Goal: Task Accomplishment & Management: Complete application form

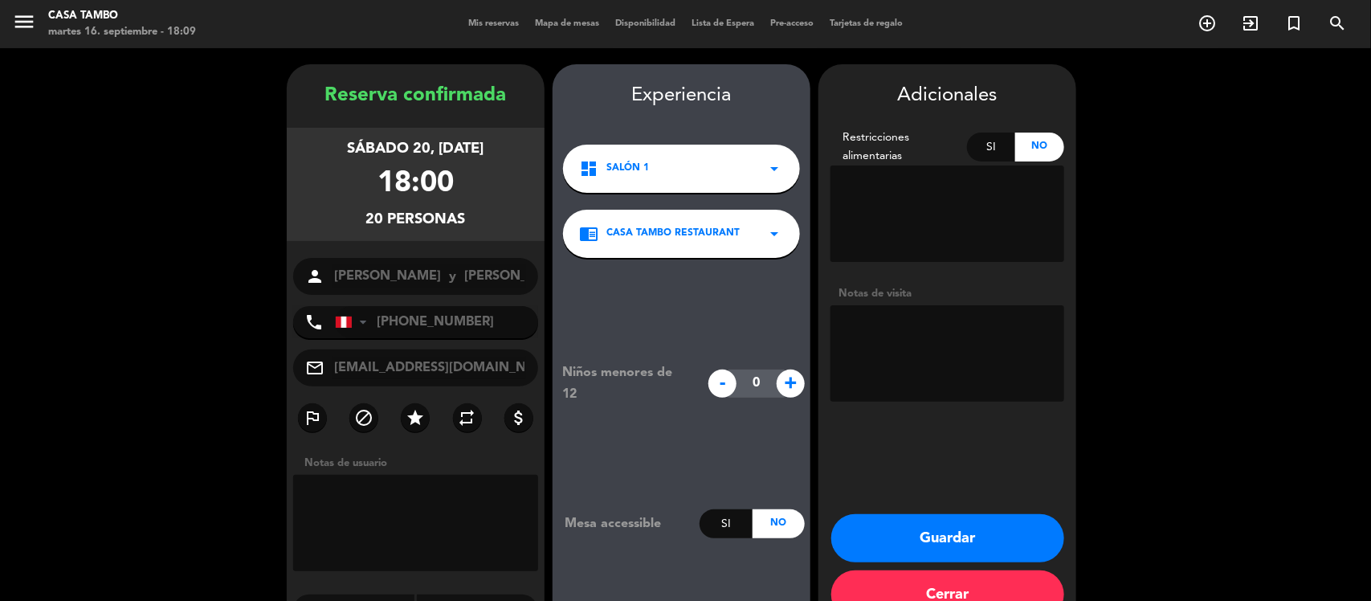
scroll to position [41, 0]
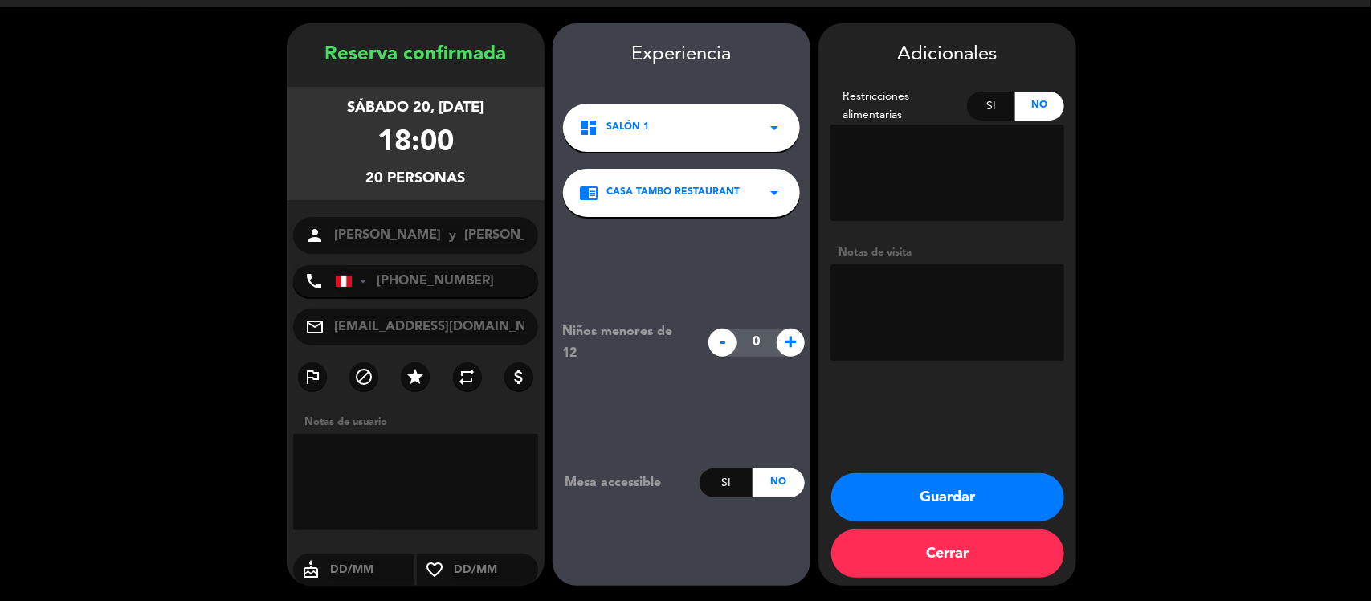
click at [932, 272] on textarea at bounding box center [948, 312] width 234 height 96
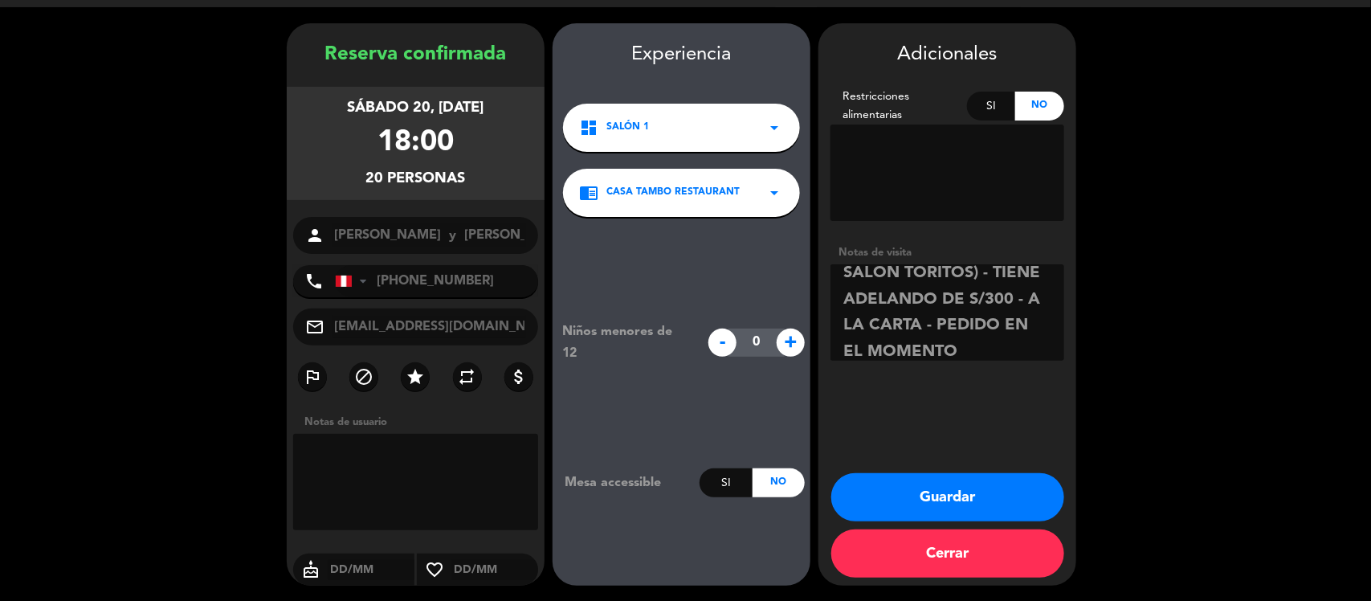
scroll to position [9, 0]
type textarea "SALON VITRALES MESA 25 O 23 (CERCA AL SALON TORITOS) - TIENE ADELANDO DE S/300 …"
click at [446, 476] on textarea at bounding box center [415, 482] width 245 height 96
paste textarea "SALON VITRALES MESA 25 O 23 (CERCA AL SALON TORITOS) - TIENE ADELANDO DE S/300 …"
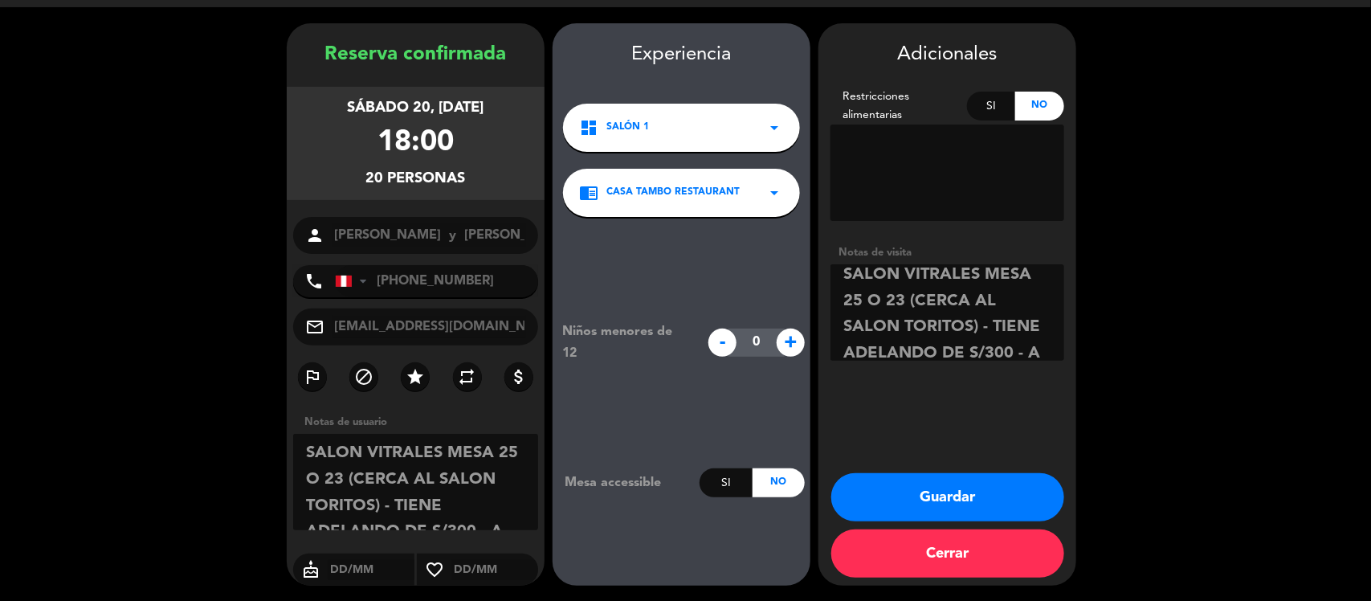
scroll to position [63, 0]
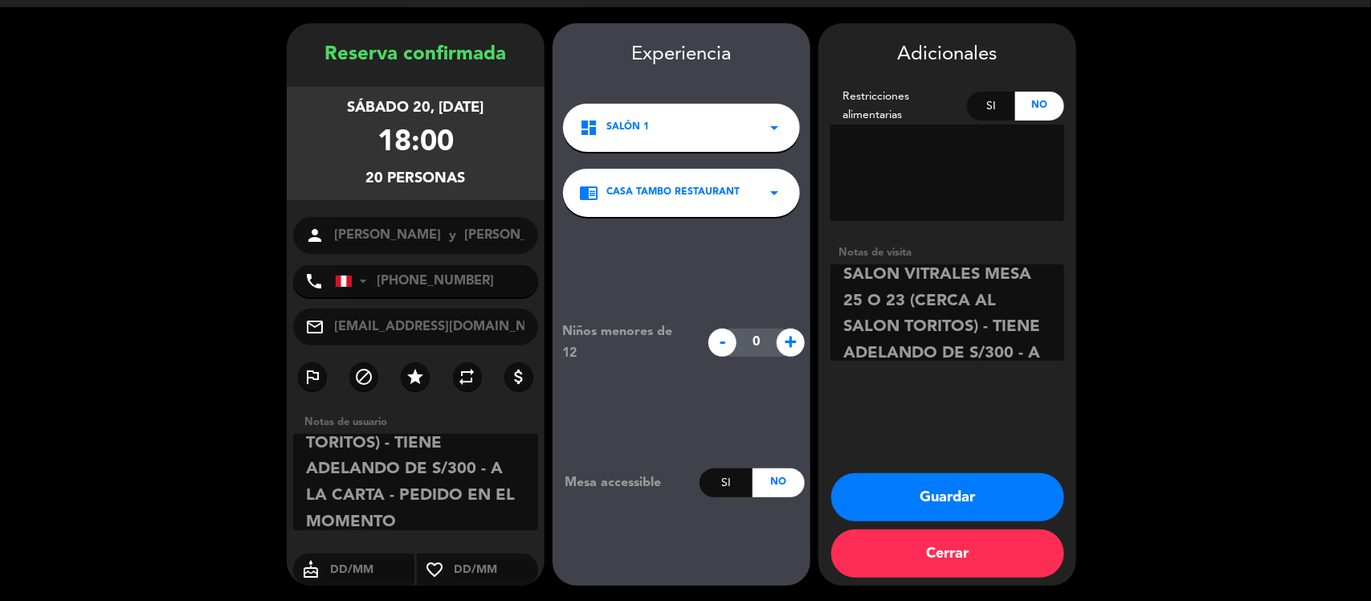
type textarea "SALON VITRALES MESA 25 O 23 (CERCA AL SALON TORITOS) - TIENE ADELANDO DE S/300 …"
click at [774, 134] on icon "arrow_drop_down" at bounding box center [774, 127] width 19 height 19
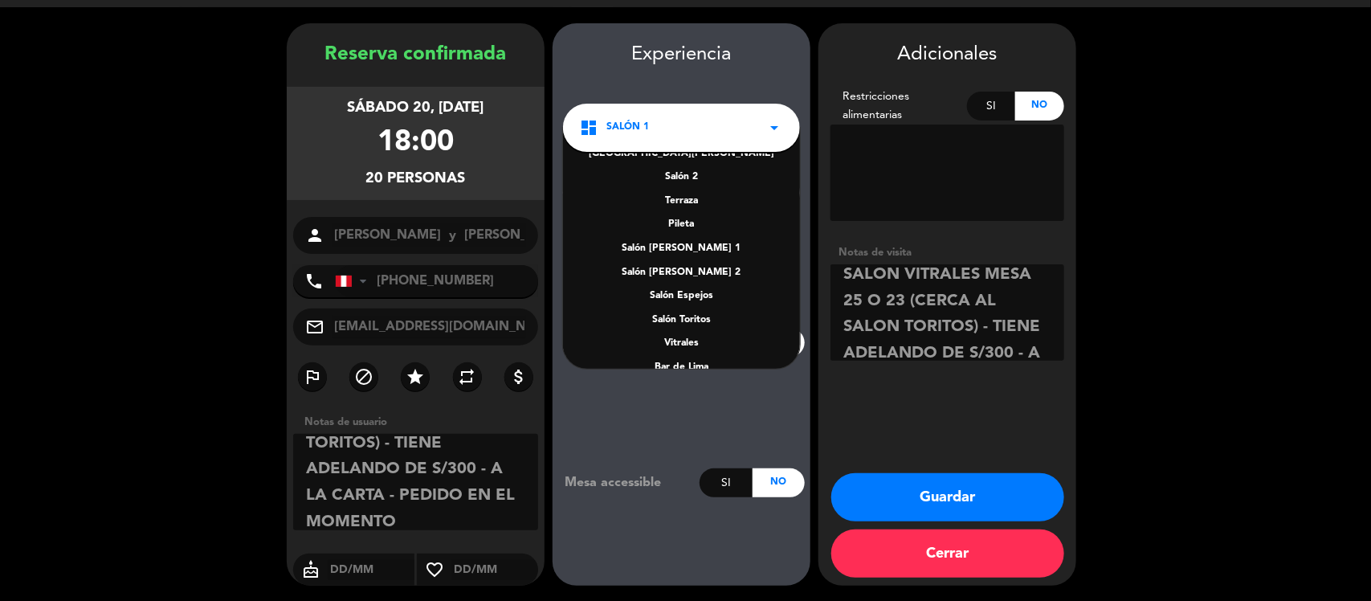
scroll to position [64, 0]
click at [692, 313] on div "Vitrales" at bounding box center [681, 321] width 205 height 16
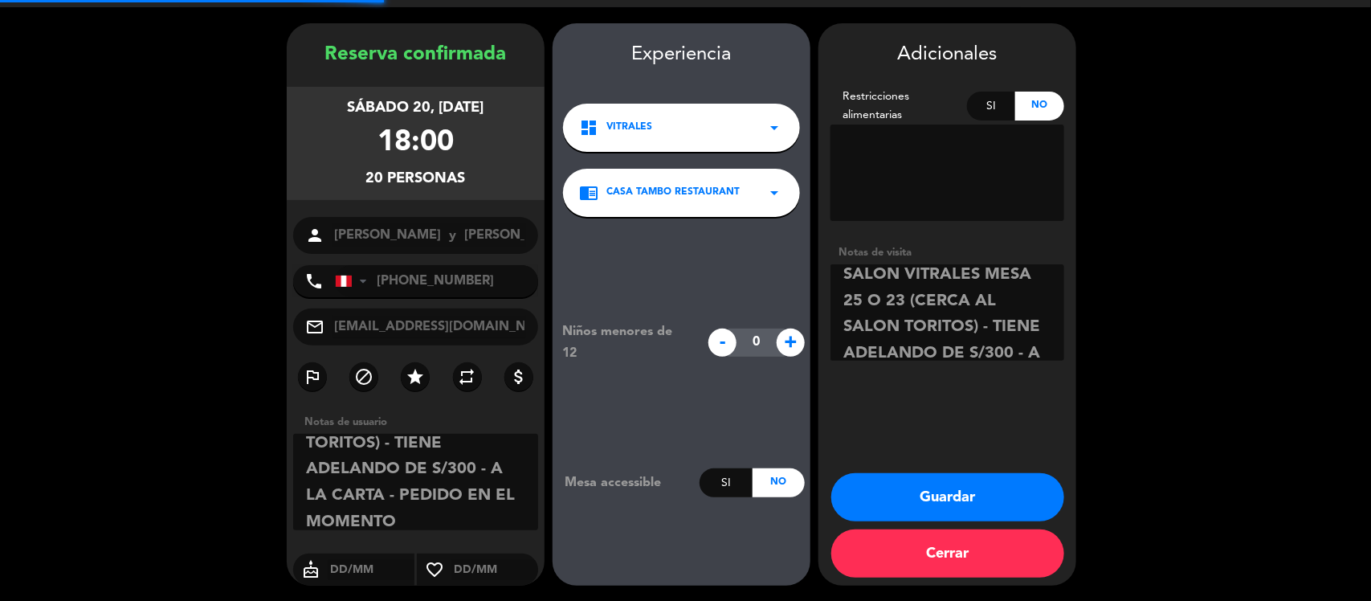
click at [743, 181] on div "chrome_reader_mode Casa Tambo Restaurant arrow_drop_down" at bounding box center [681, 193] width 237 height 48
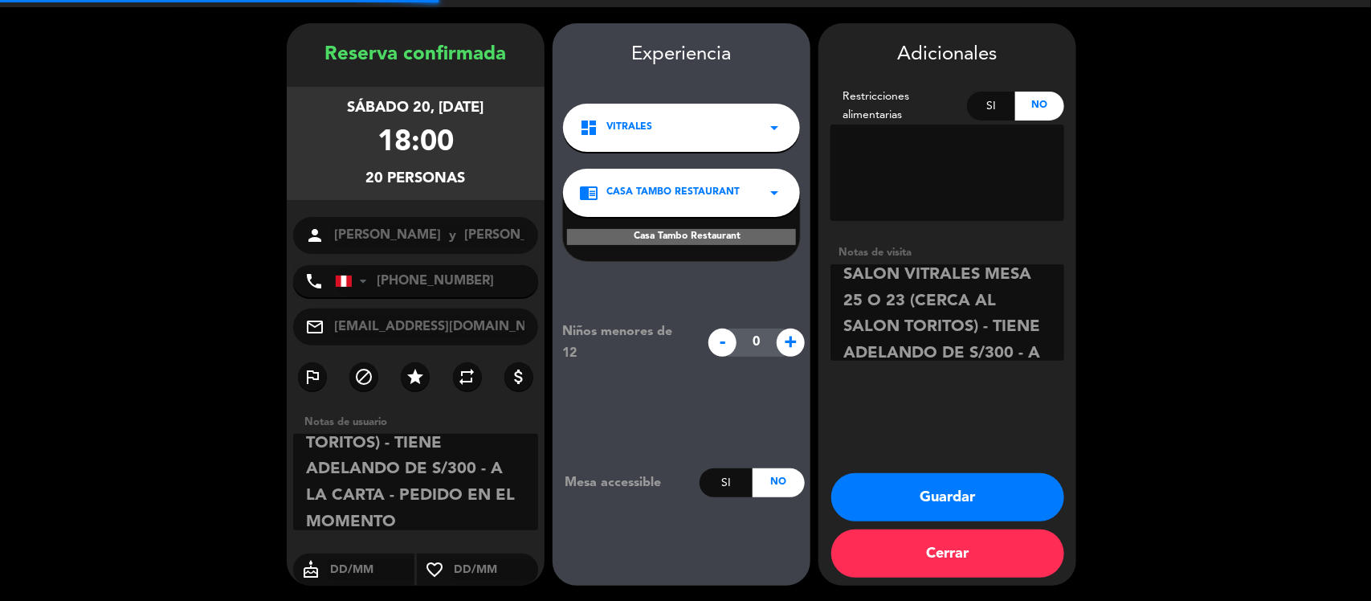
click at [743, 181] on div "chrome_reader_mode Casa Tambo Restaurant arrow_drop_down" at bounding box center [681, 193] width 237 height 48
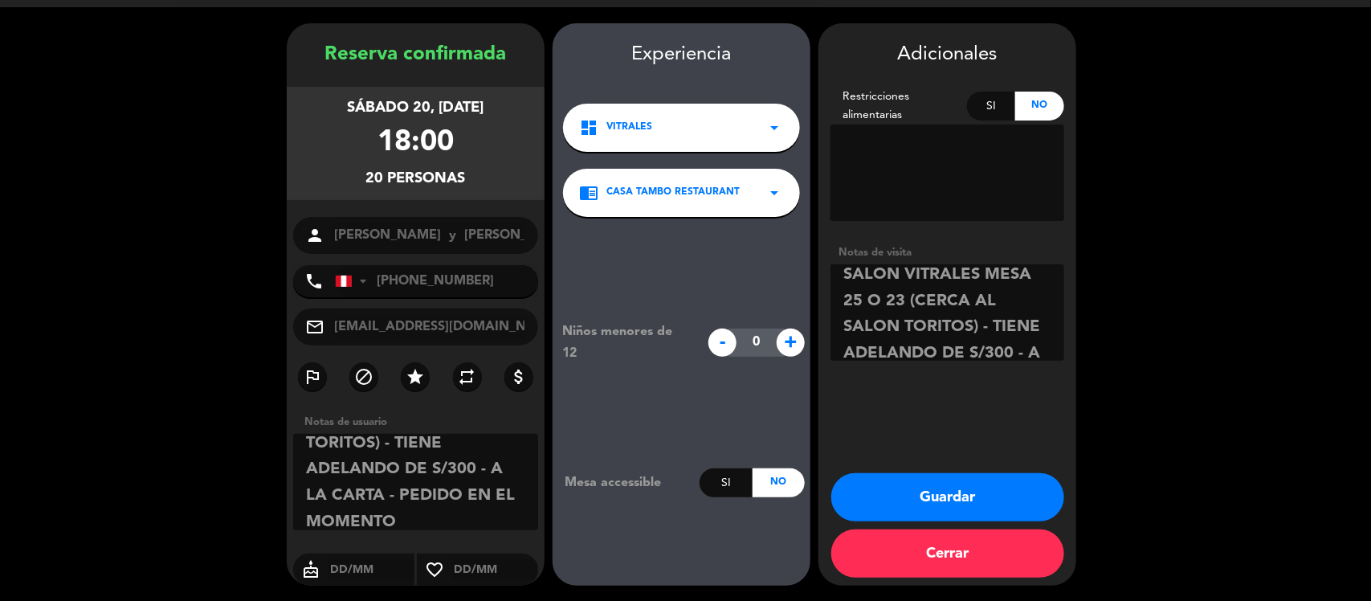
click at [925, 496] on button "Guardar" at bounding box center [947, 497] width 233 height 48
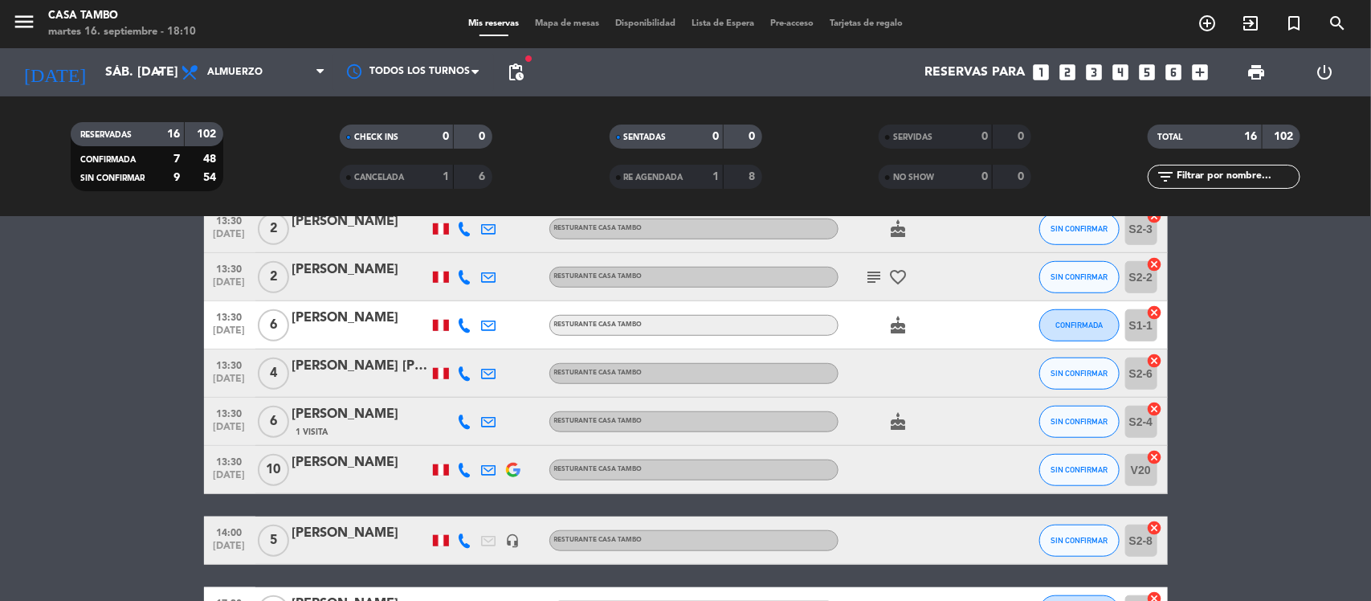
scroll to position [631, 0]
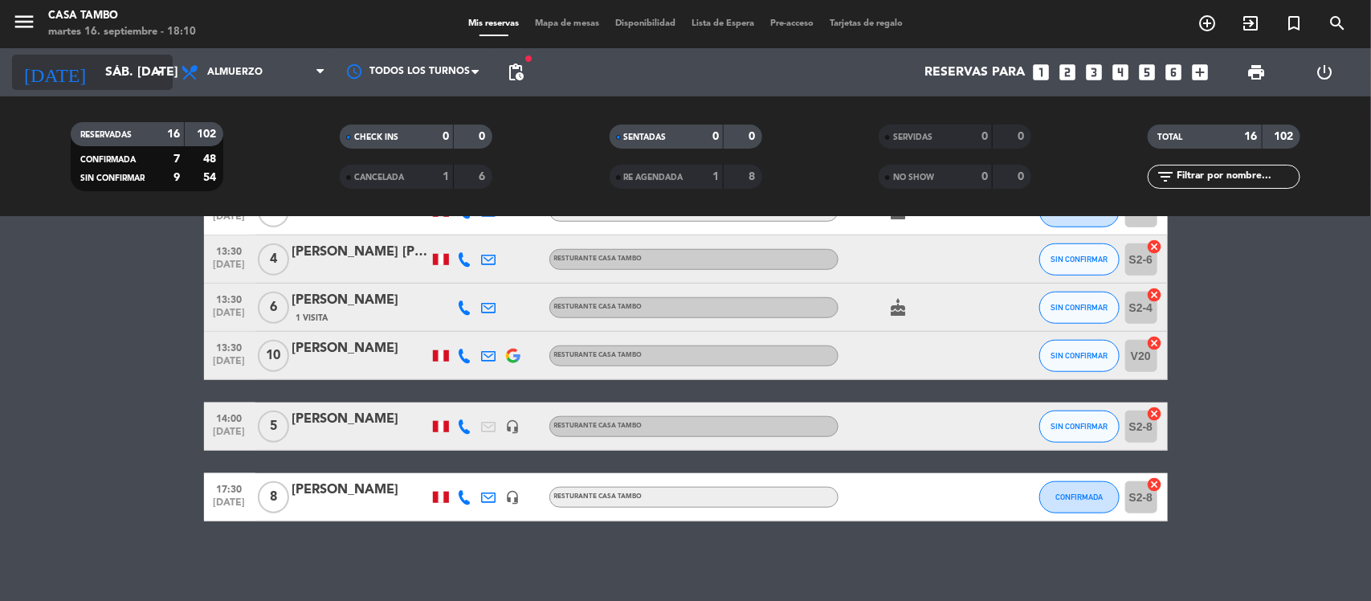
click at [142, 68] on input "sáb. [DATE]" at bounding box center [181, 72] width 169 height 31
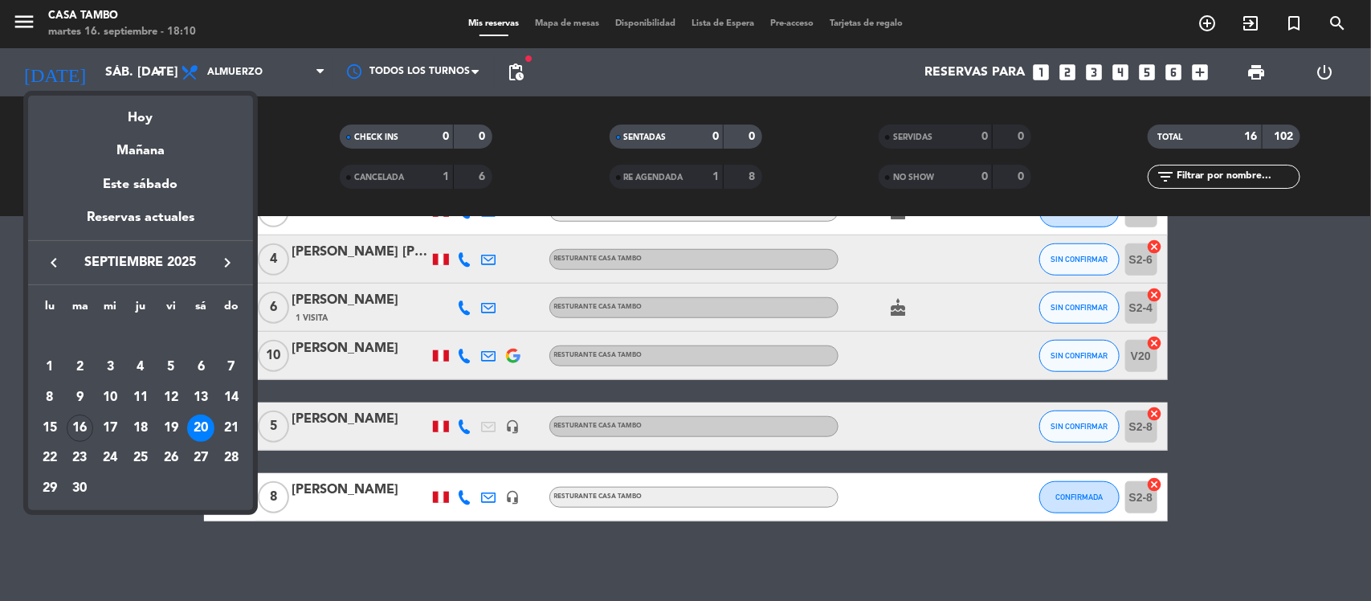
click at [242, 72] on div at bounding box center [685, 300] width 1371 height 601
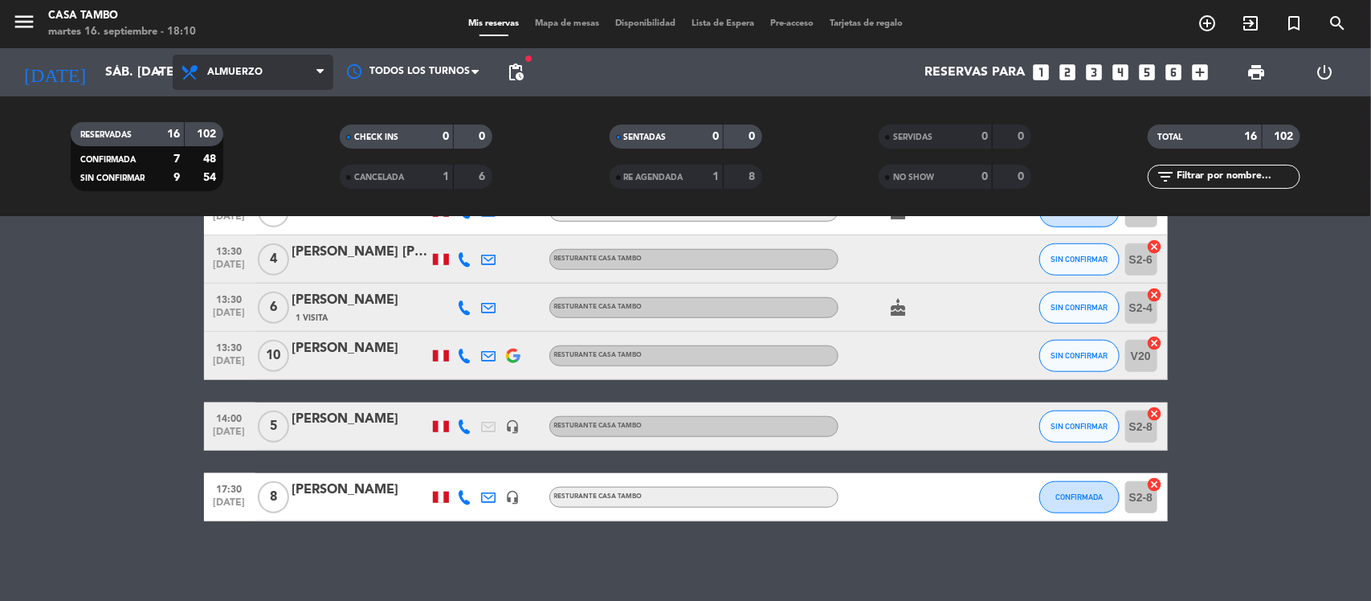
click at [254, 72] on span "Almuerzo" at bounding box center [234, 72] width 55 height 11
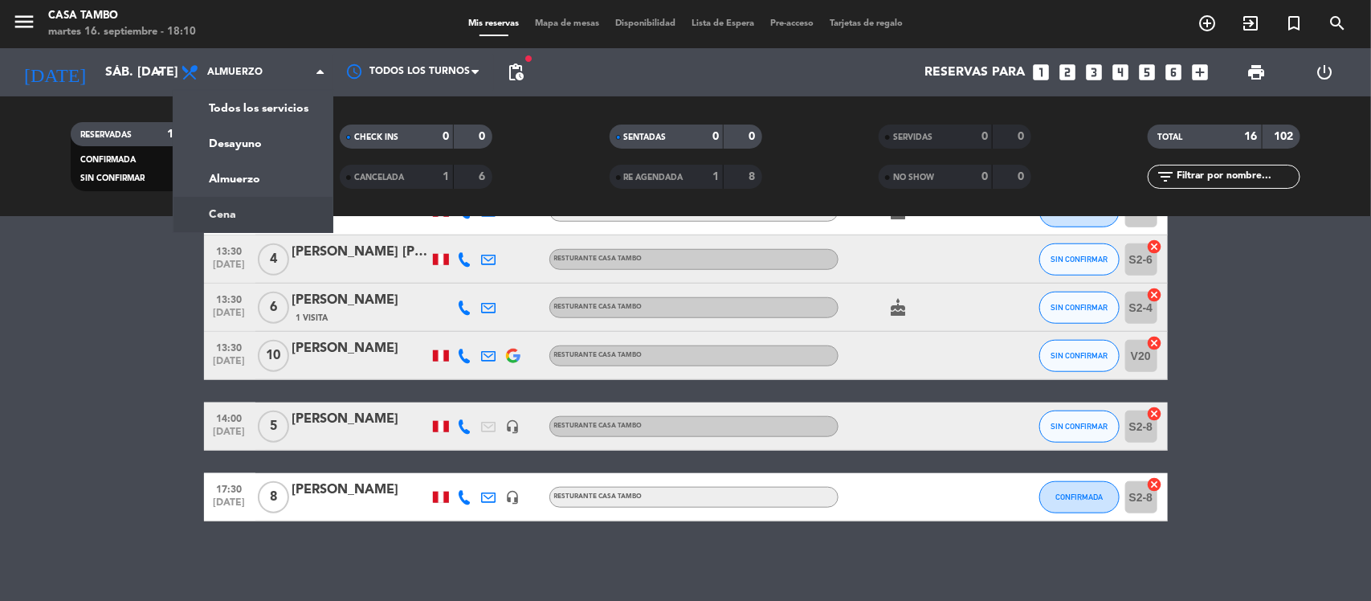
click at [270, 235] on div "4" at bounding box center [273, 258] width 37 height 47
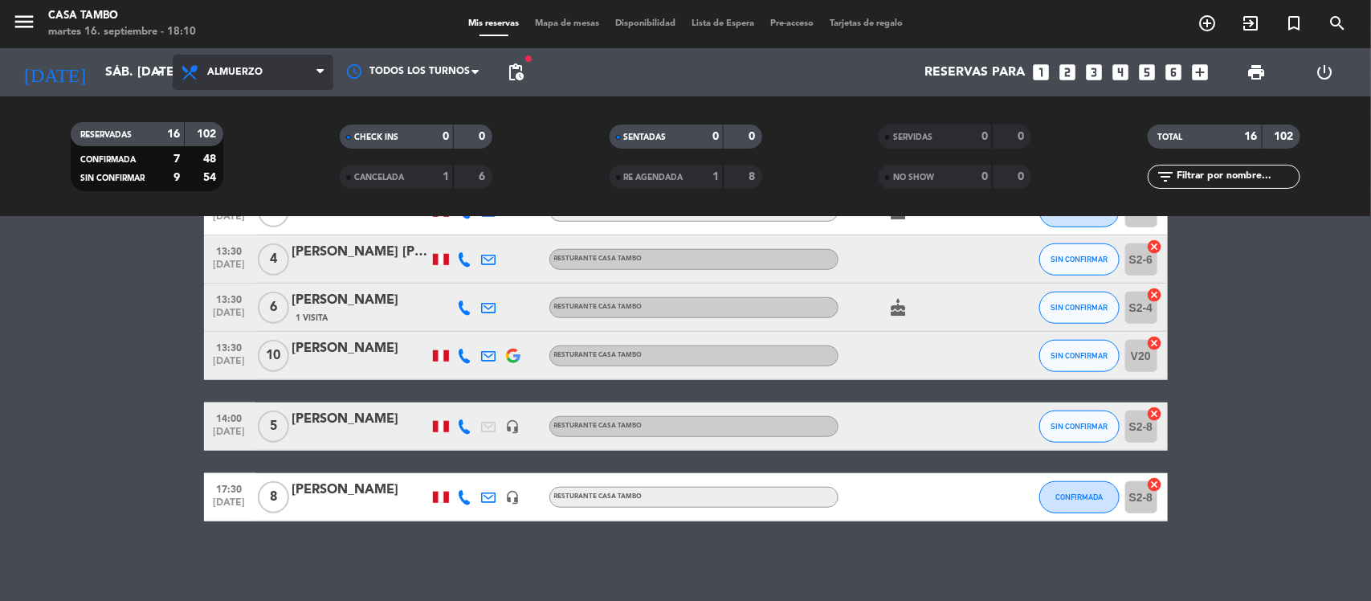
click at [282, 84] on span "Almuerzo" at bounding box center [253, 72] width 161 height 35
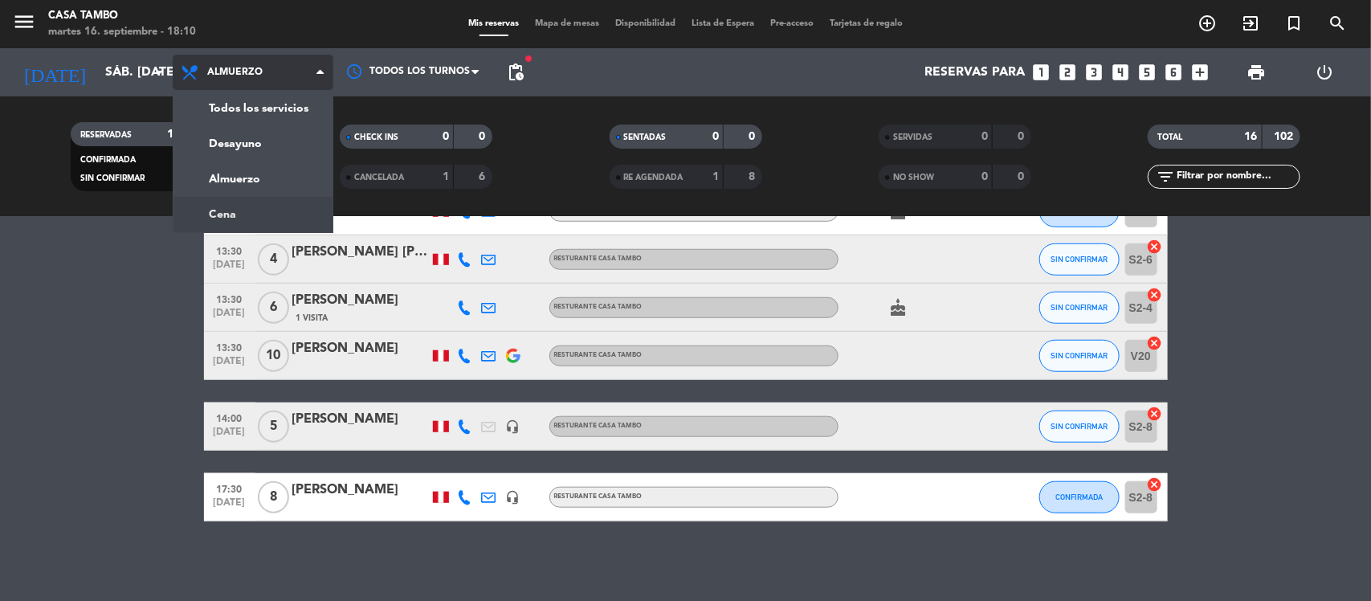
click at [286, 219] on ng-component "menu Casa Tambo martes 16. septiembre - 18:10 Mis reservas Mapa de mesas Dispon…" at bounding box center [685, 300] width 1371 height 601
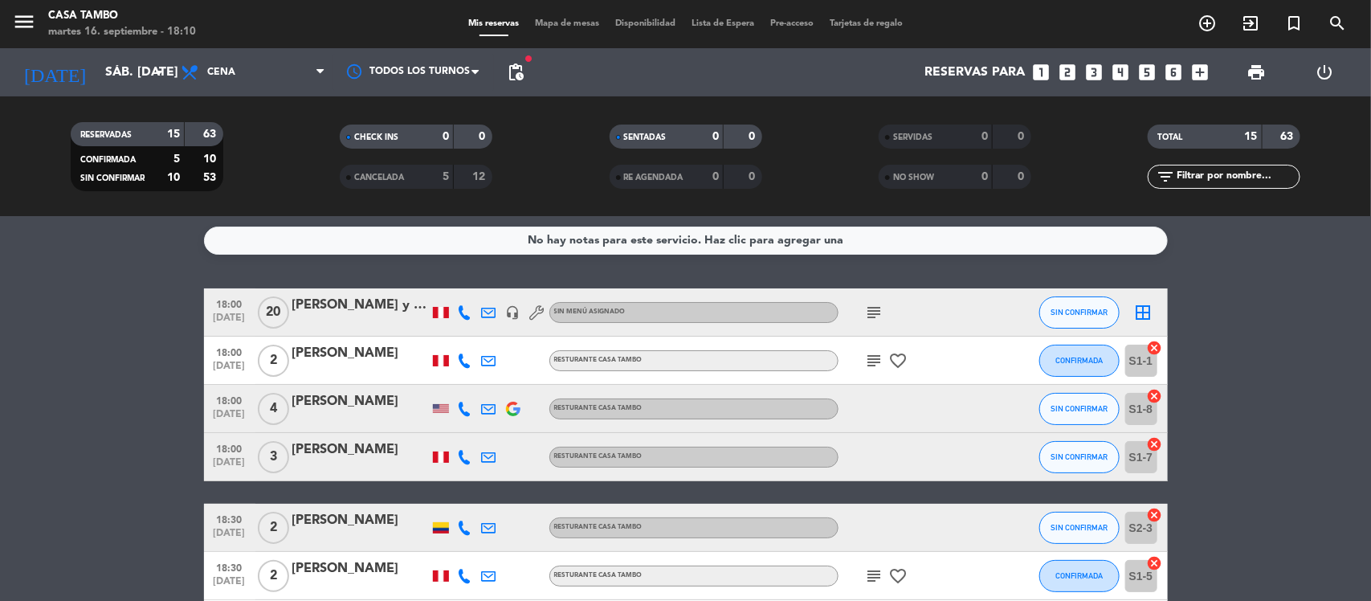
scroll to position [0, 0]
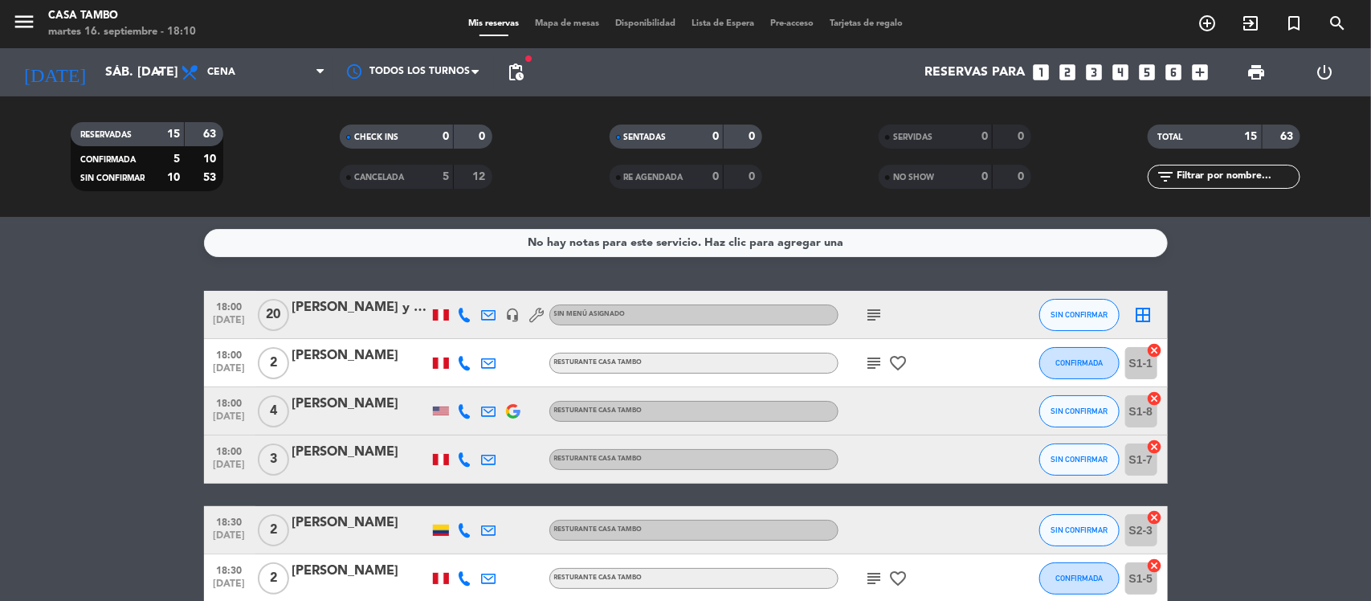
click at [356, 307] on div "[PERSON_NAME] y [PERSON_NAME]" at bounding box center [360, 307] width 137 height 21
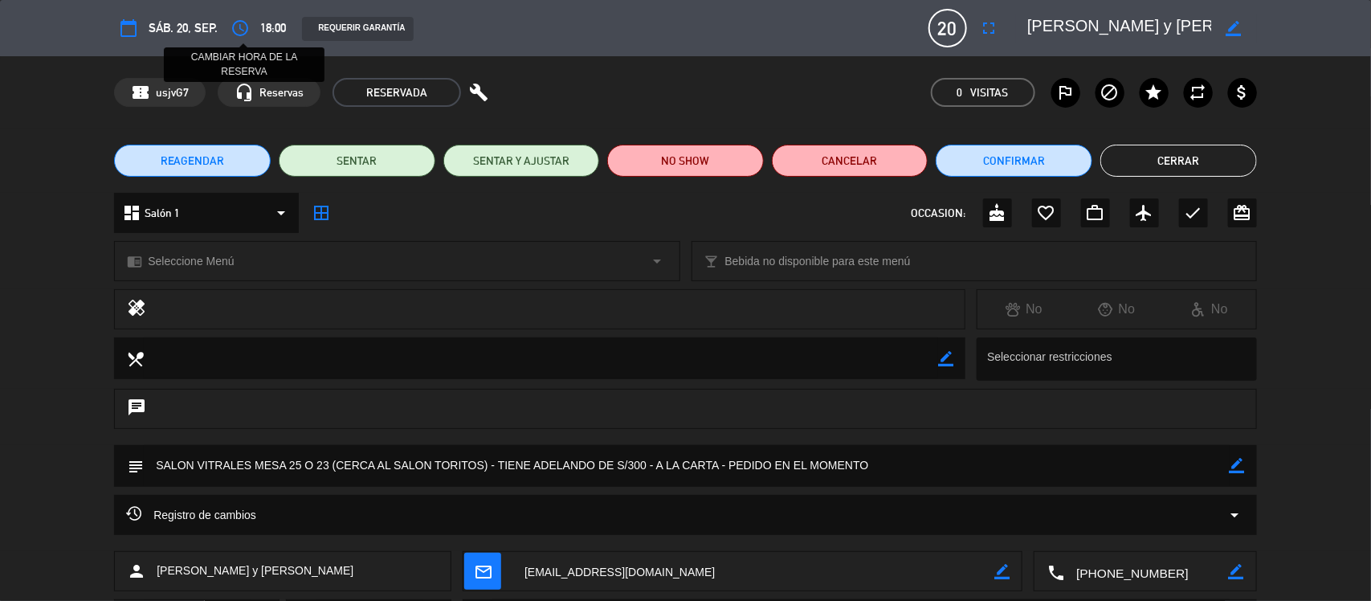
click at [233, 33] on icon "access_time" at bounding box center [240, 27] width 19 height 19
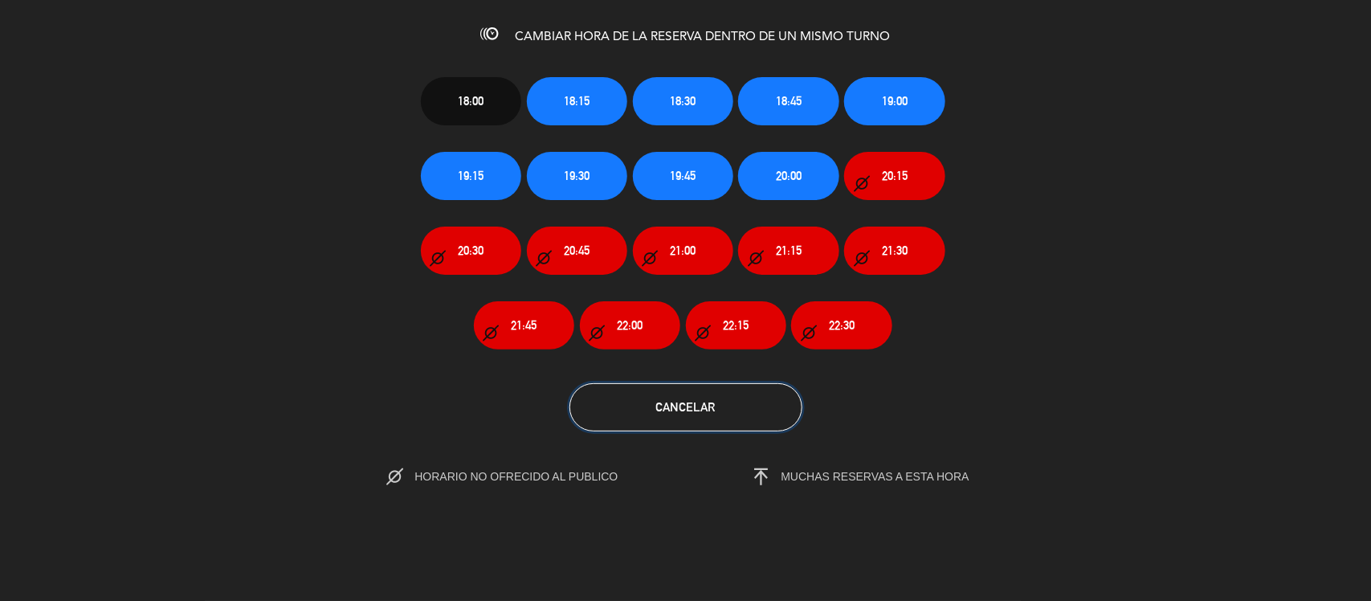
click at [673, 404] on span "Cancelar" at bounding box center [685, 407] width 59 height 14
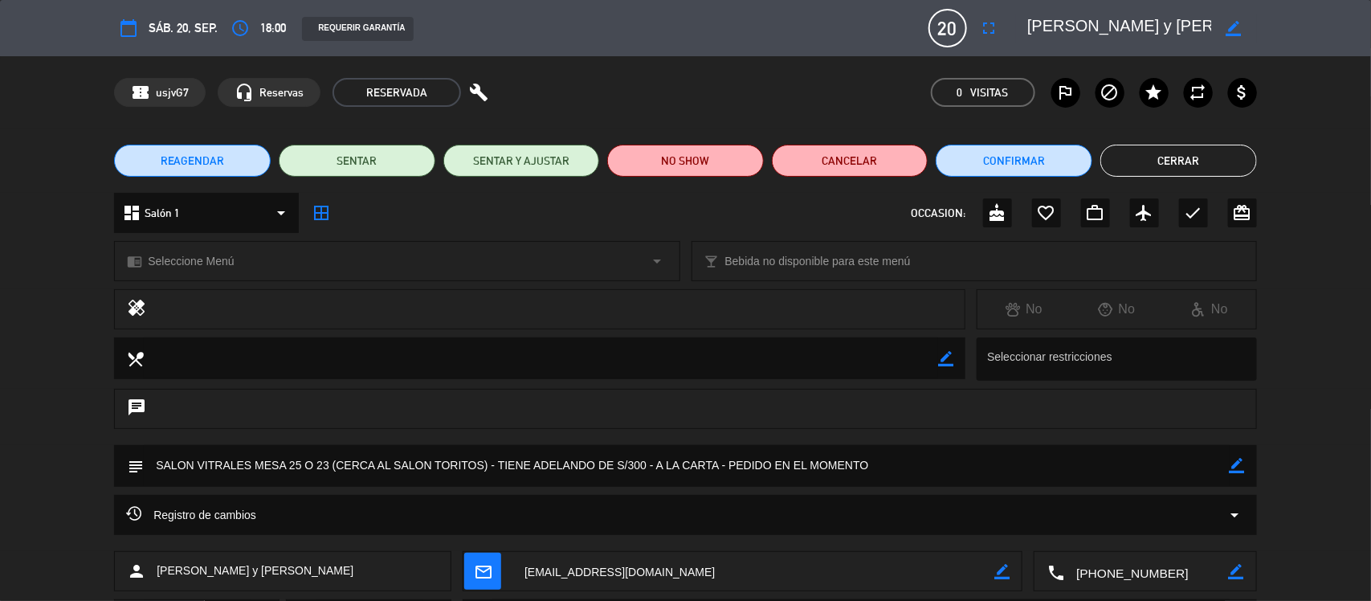
click at [247, 161] on button "REAGENDAR" at bounding box center [192, 161] width 157 height 32
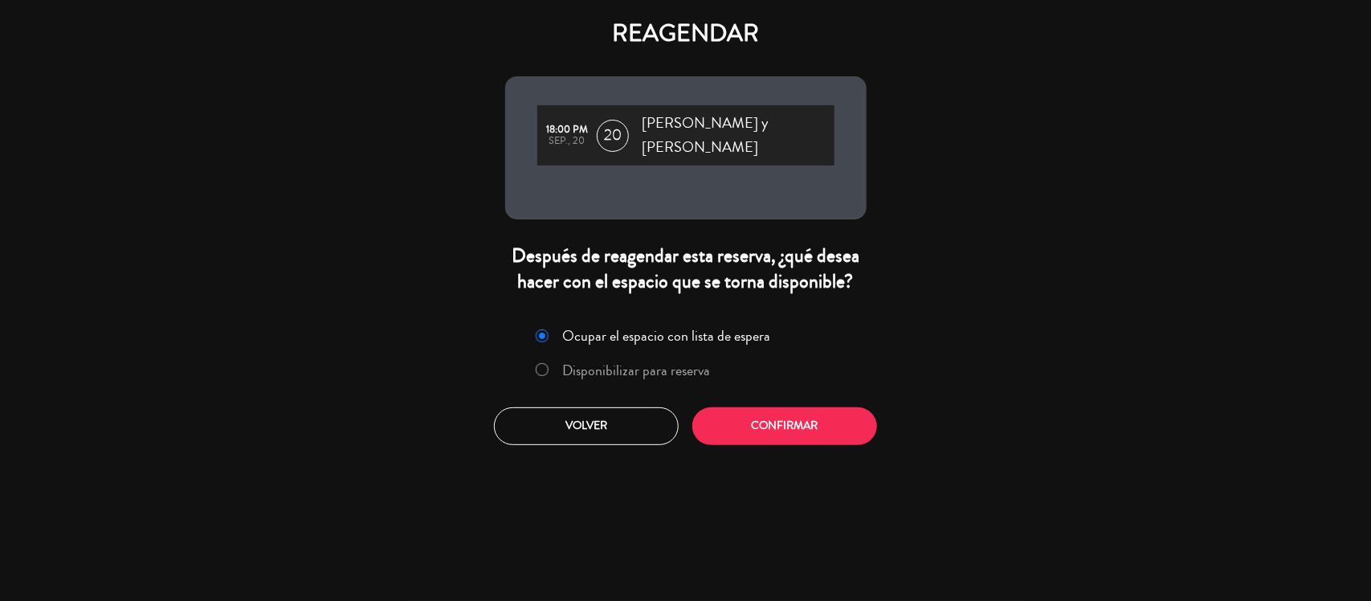
click at [616, 363] on label "Disponibilizar para reserva" at bounding box center [636, 370] width 148 height 14
click at [814, 407] on button "Confirmar" at bounding box center [784, 426] width 185 height 38
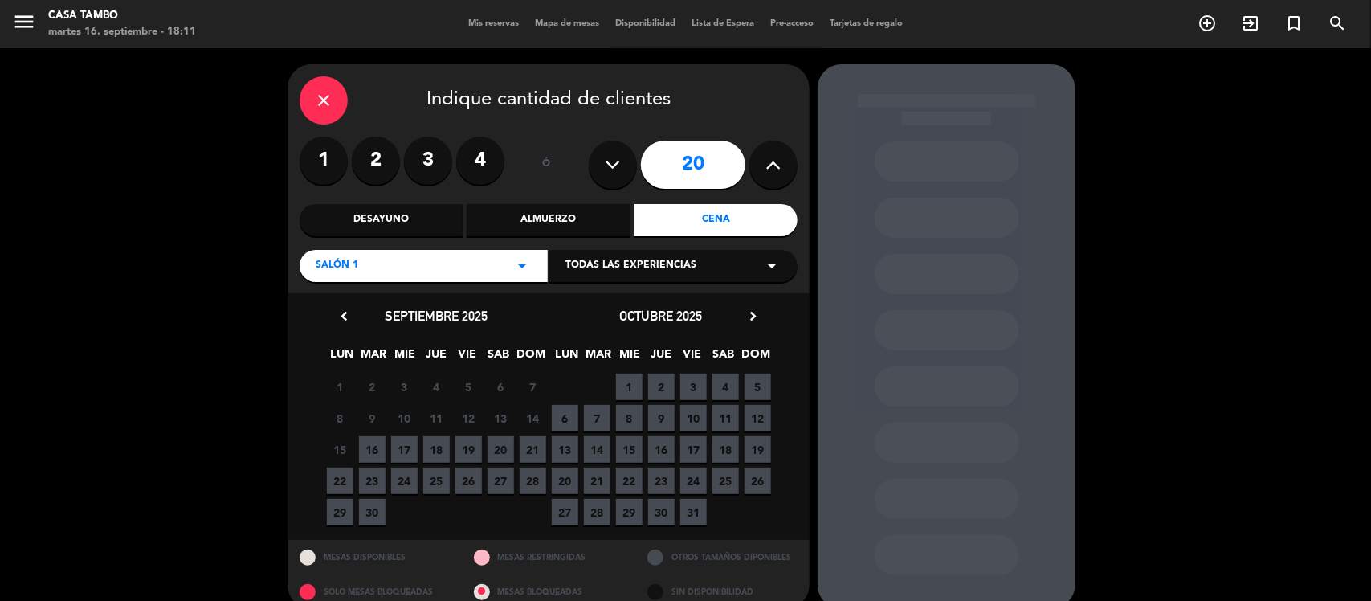
click at [533, 276] on div "Salón 1 arrow_drop_down" at bounding box center [424, 266] width 248 height 32
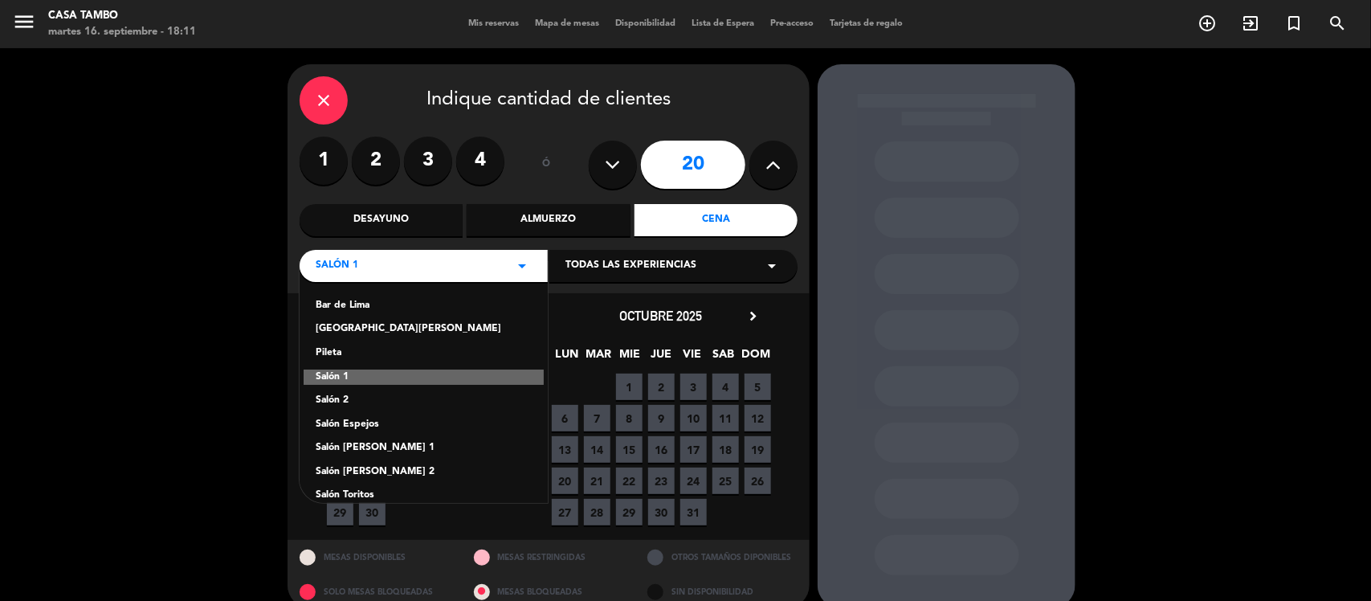
scroll to position [88, 0]
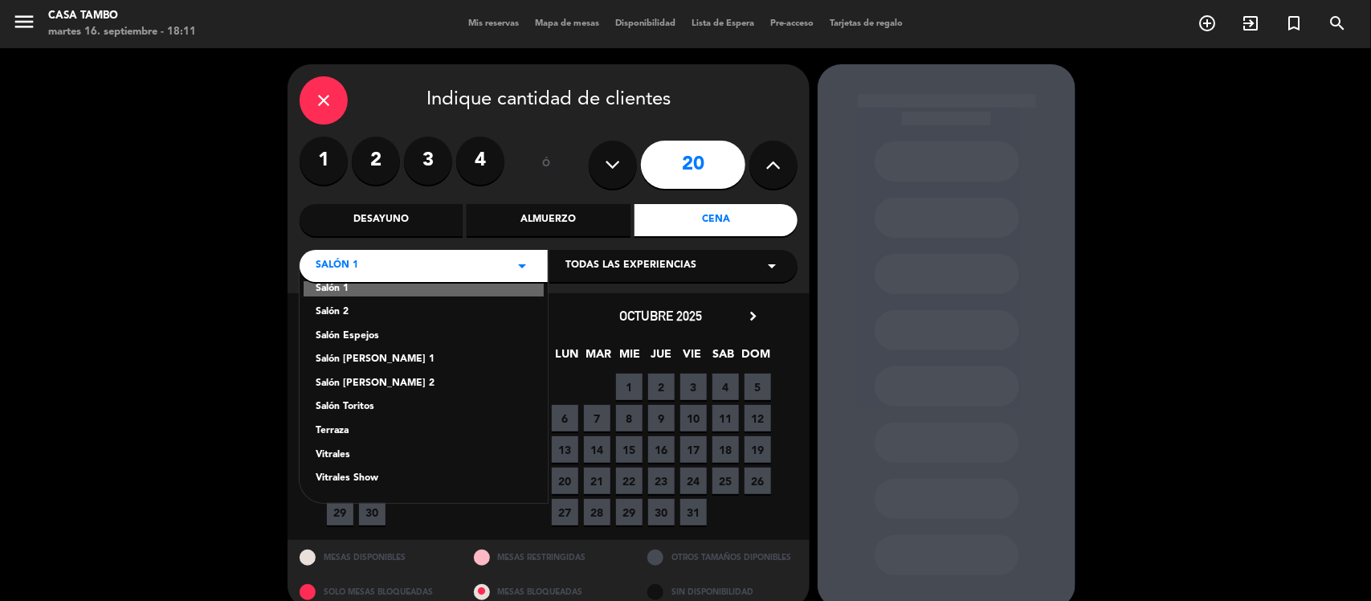
click at [336, 451] on div "Vitrales" at bounding box center [424, 455] width 216 height 16
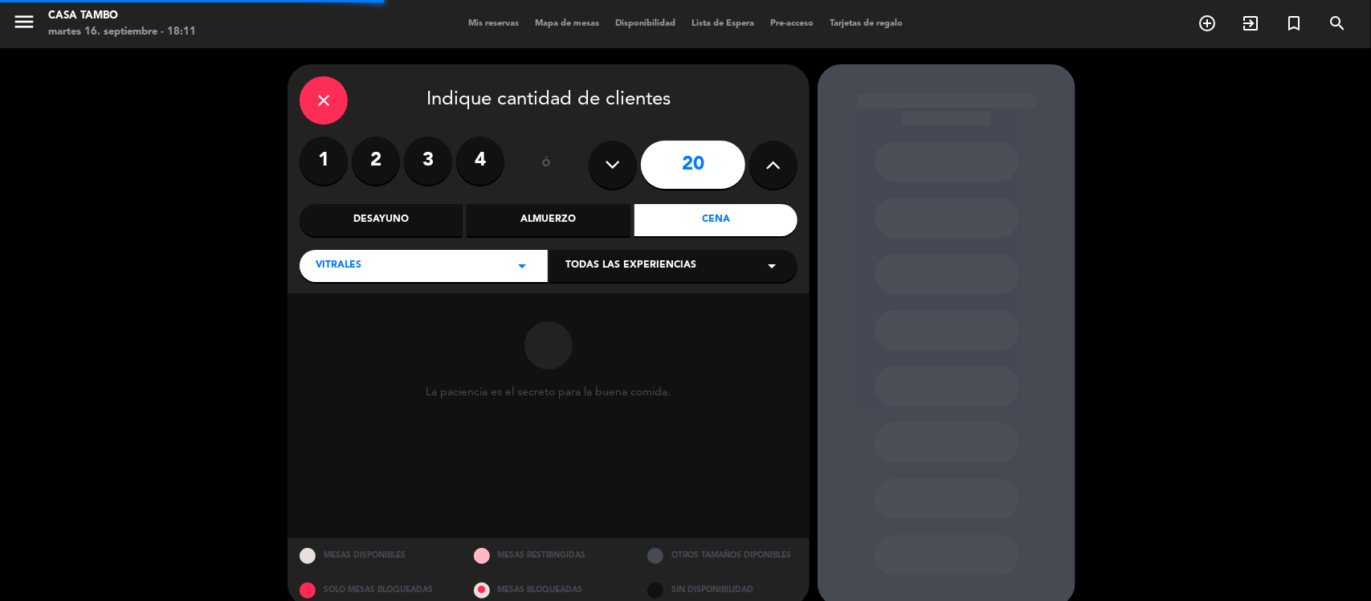
click at [729, 274] on div "Todas las experiencias arrow_drop_down" at bounding box center [673, 266] width 248 height 32
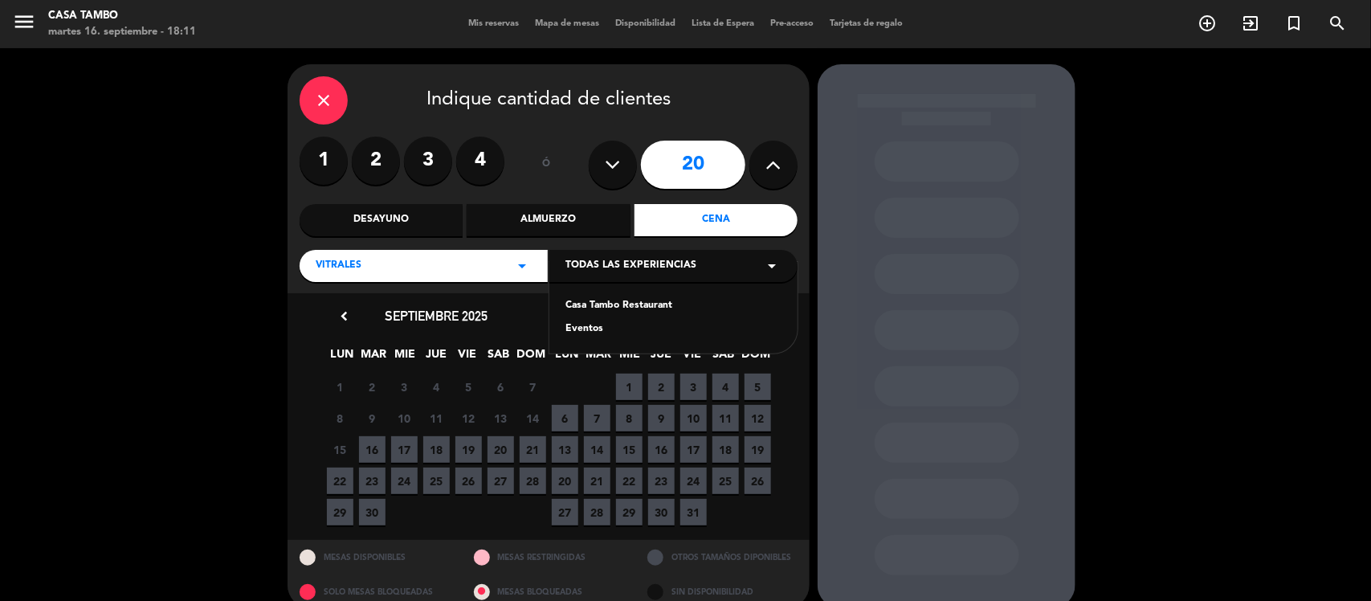
click at [661, 303] on div "Casa Tambo Restaurant" at bounding box center [674, 306] width 216 height 16
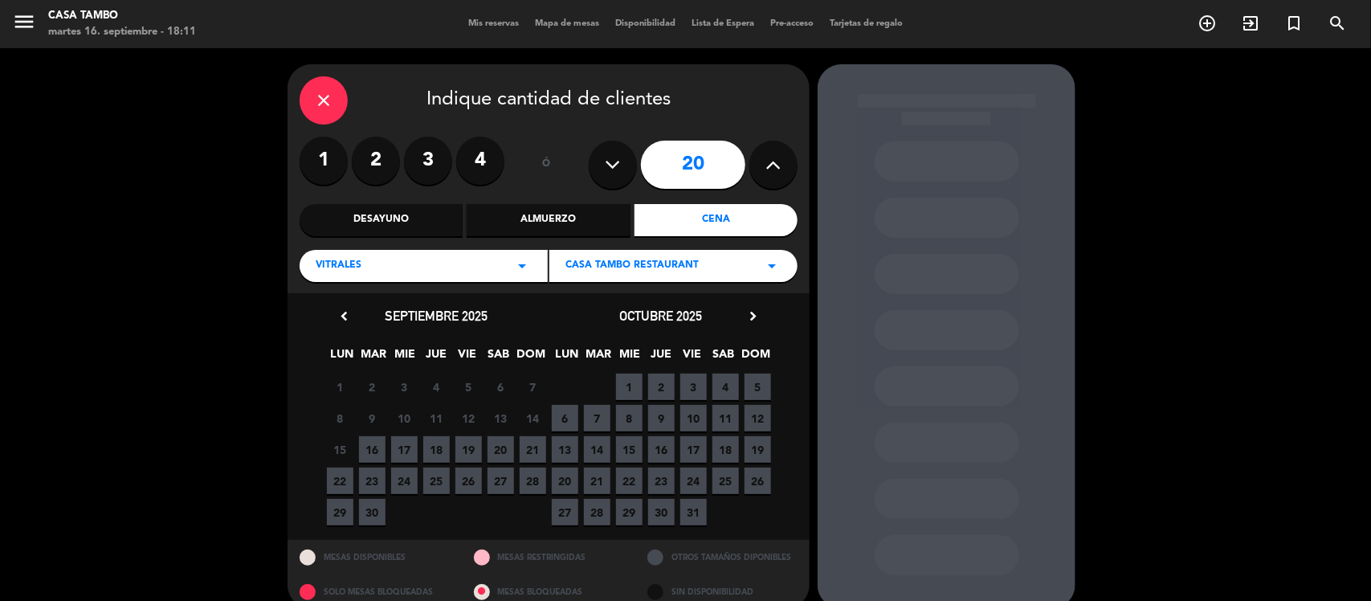
click at [494, 440] on span "20" at bounding box center [501, 449] width 27 height 27
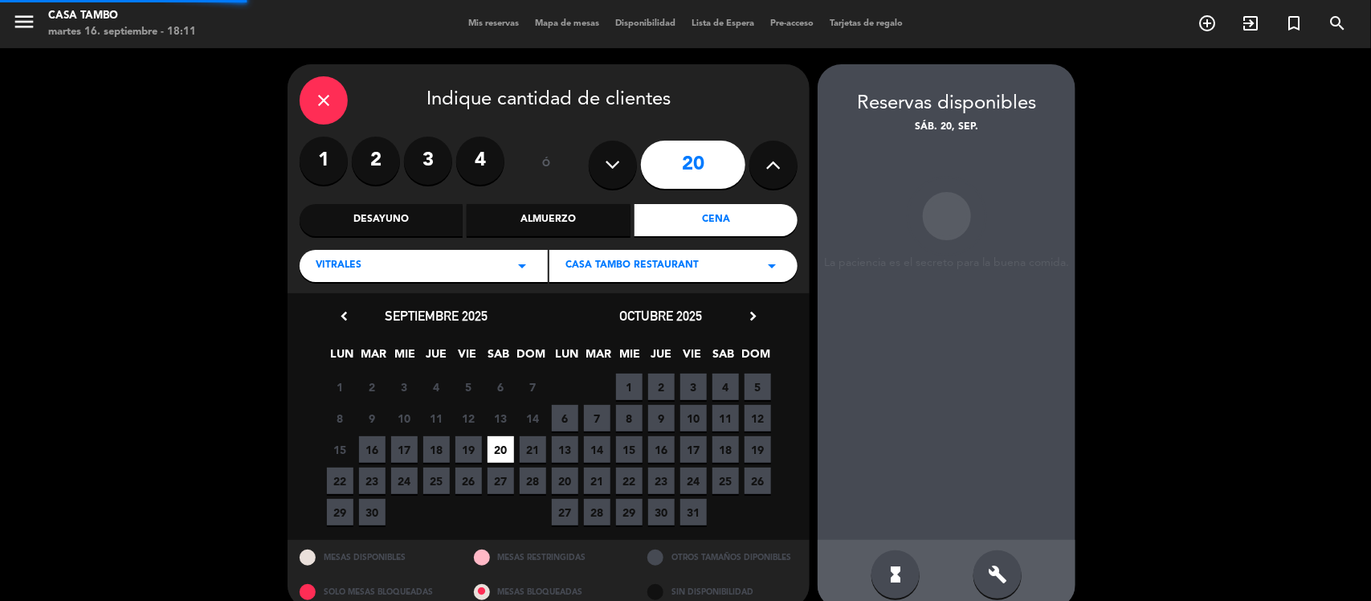
scroll to position [22, 0]
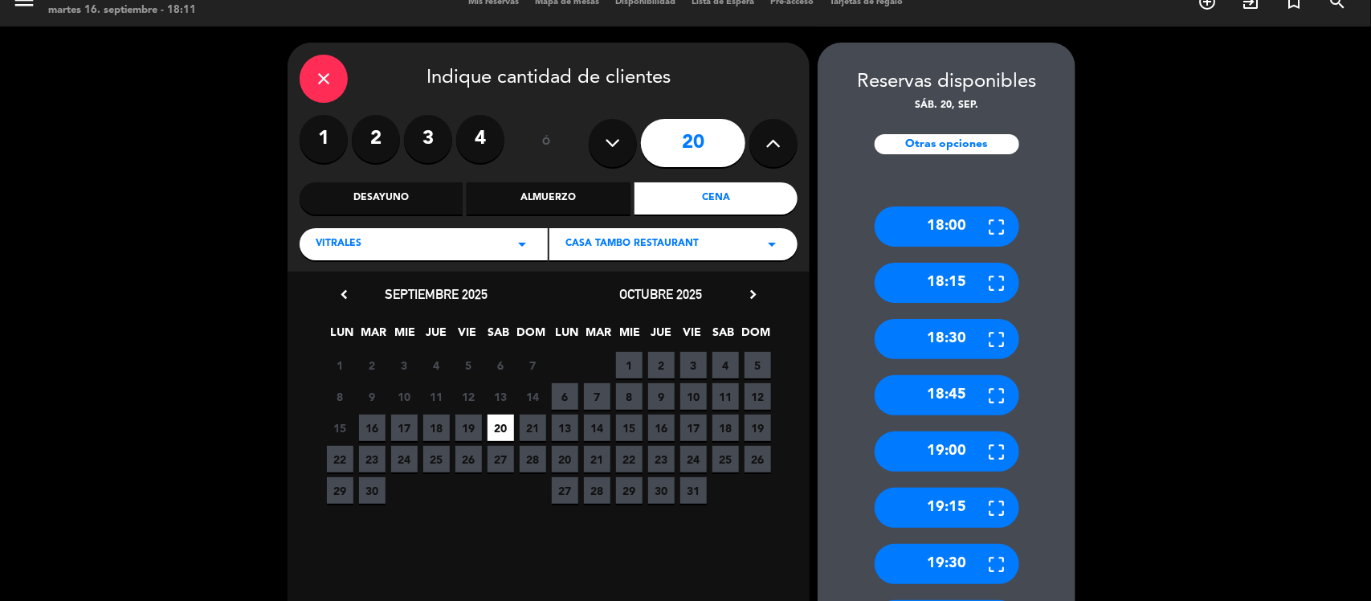
click at [572, 194] on div "Almuerzo" at bounding box center [548, 198] width 163 height 32
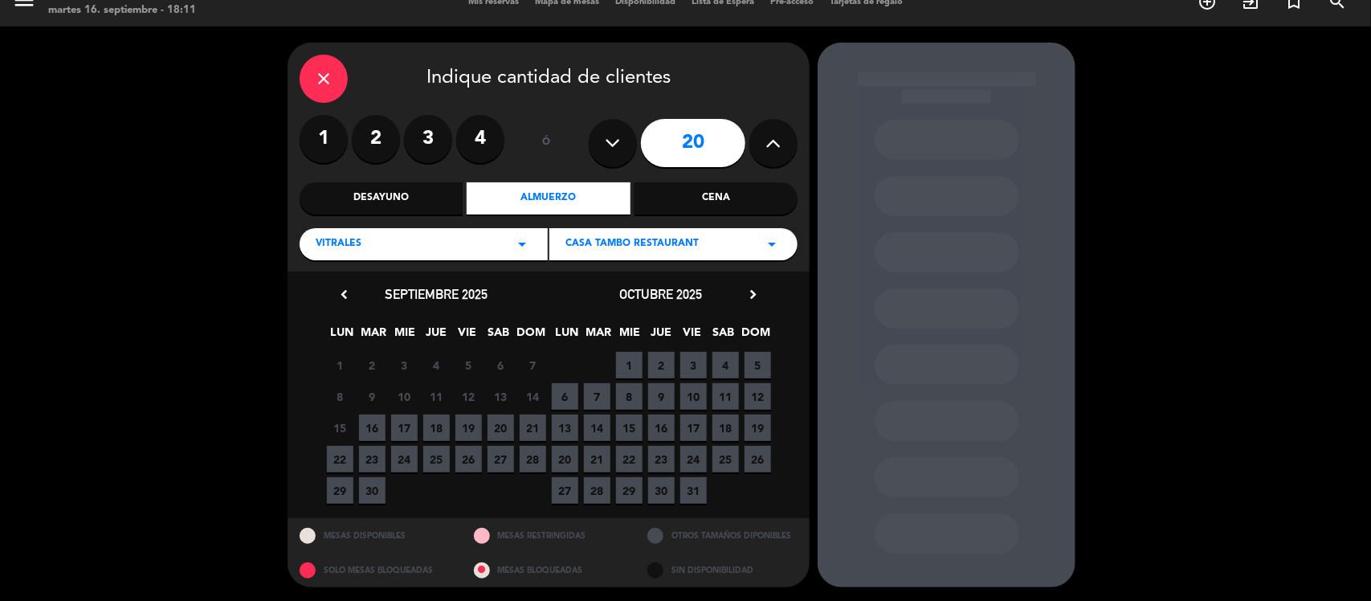
click at [500, 415] on span "20" at bounding box center [501, 427] width 27 height 27
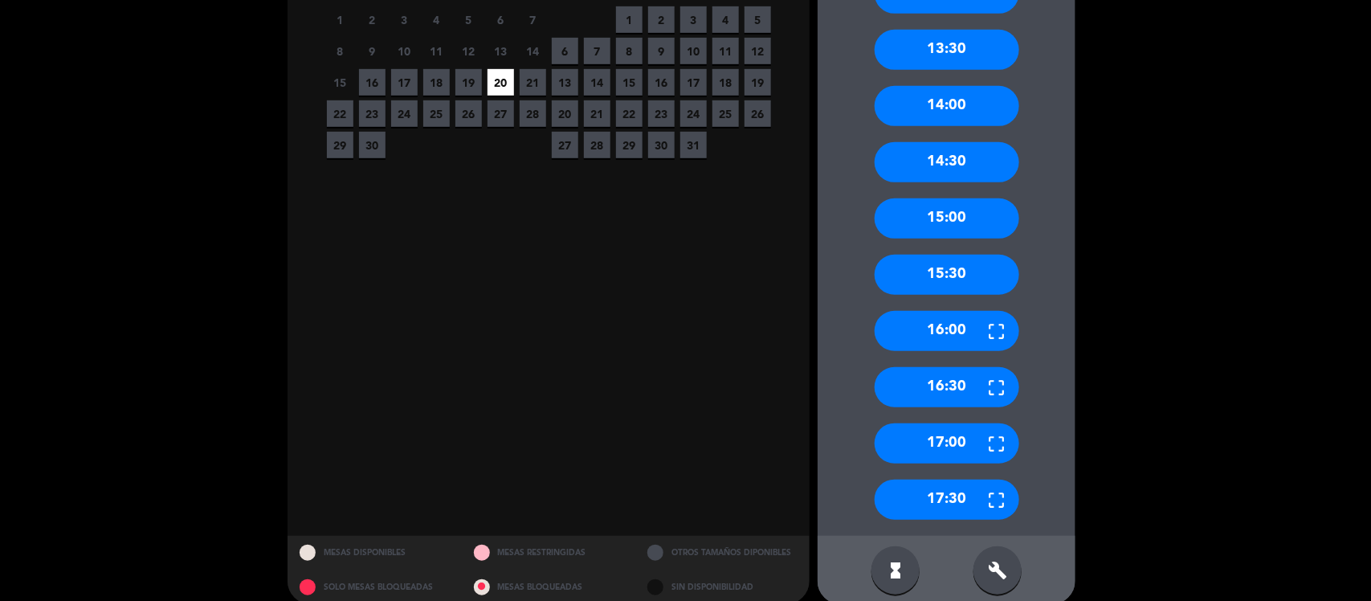
scroll to position [386, 0]
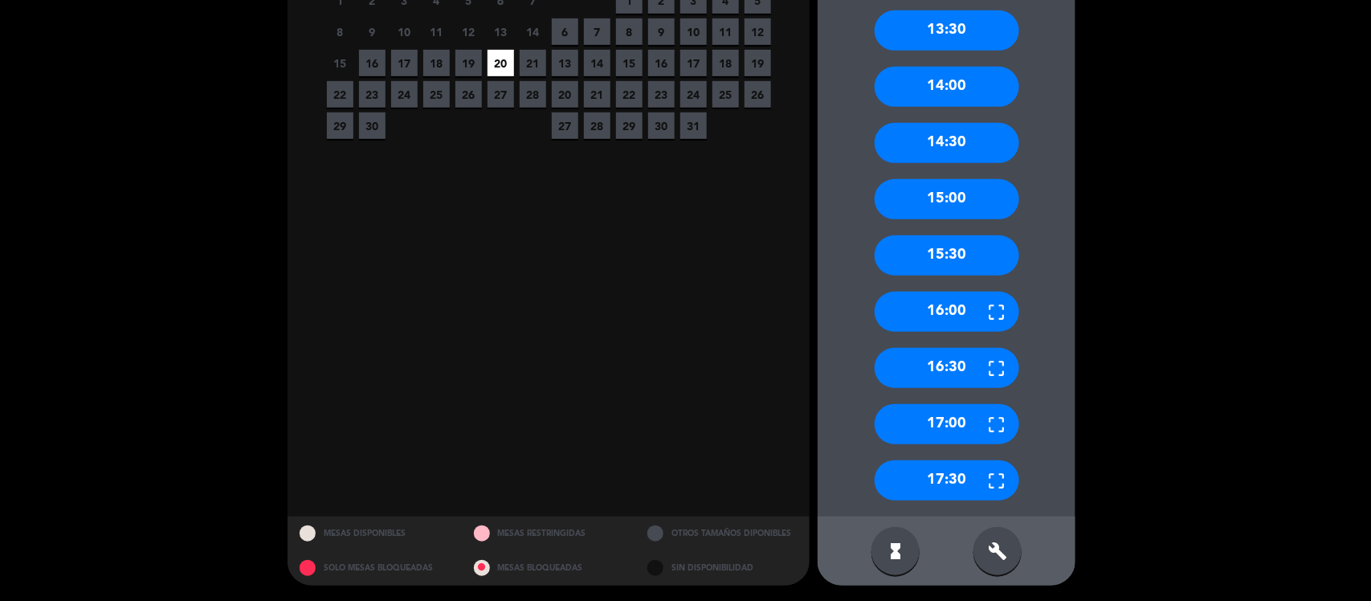
click at [953, 427] on div "17:00" at bounding box center [947, 424] width 145 height 40
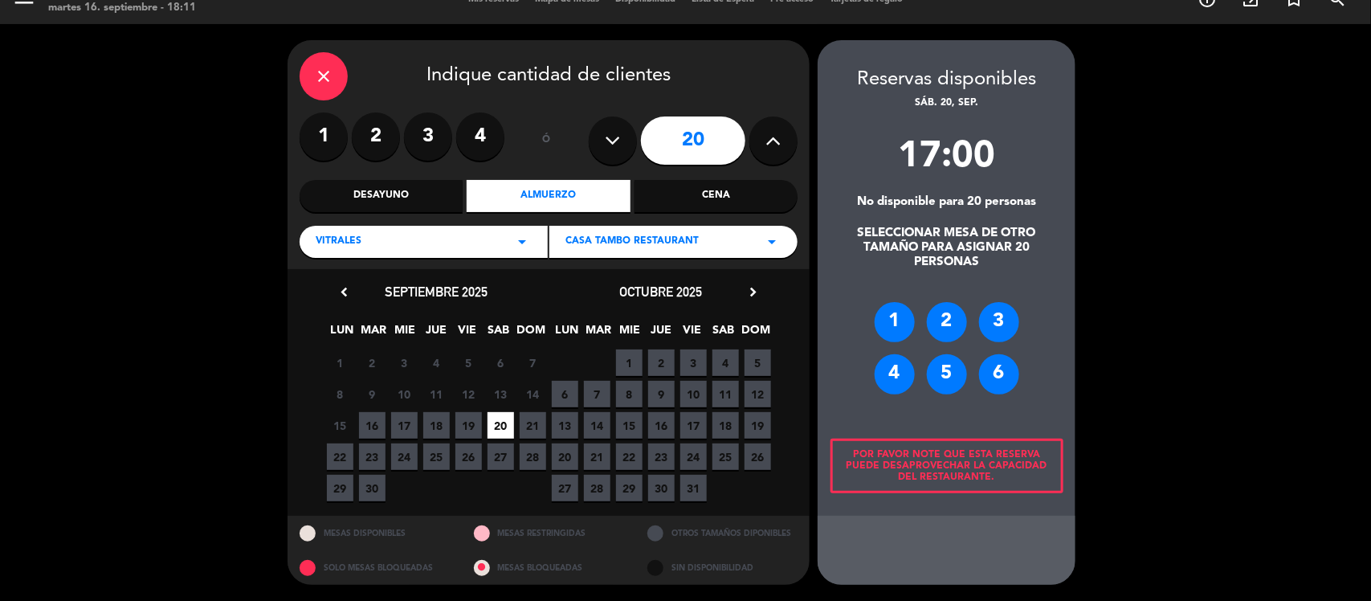
scroll to position [22, 0]
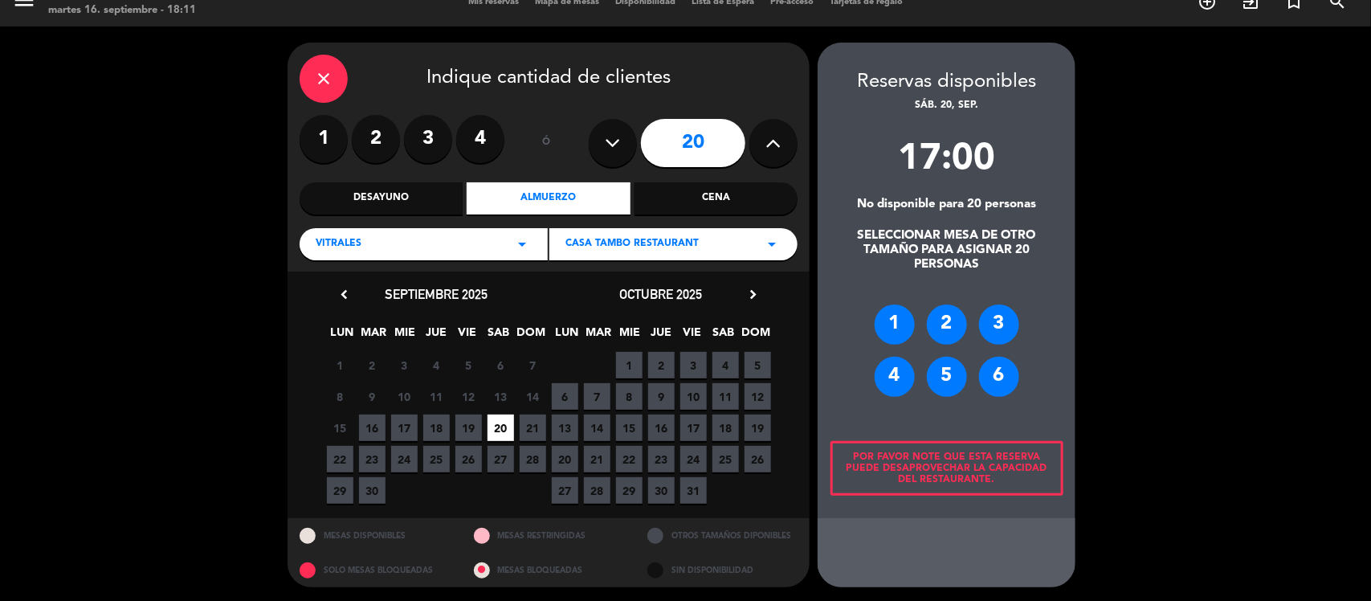
click at [1016, 378] on div "6" at bounding box center [999, 377] width 40 height 40
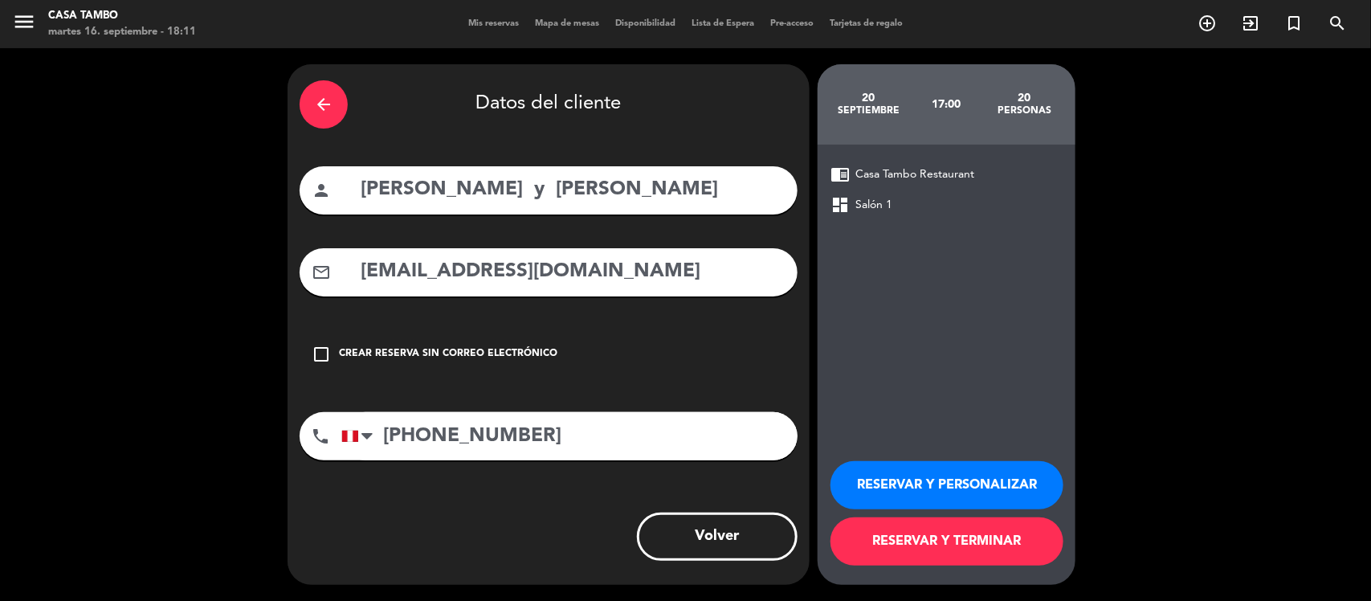
click at [340, 93] on div "arrow_back" at bounding box center [324, 104] width 48 height 48
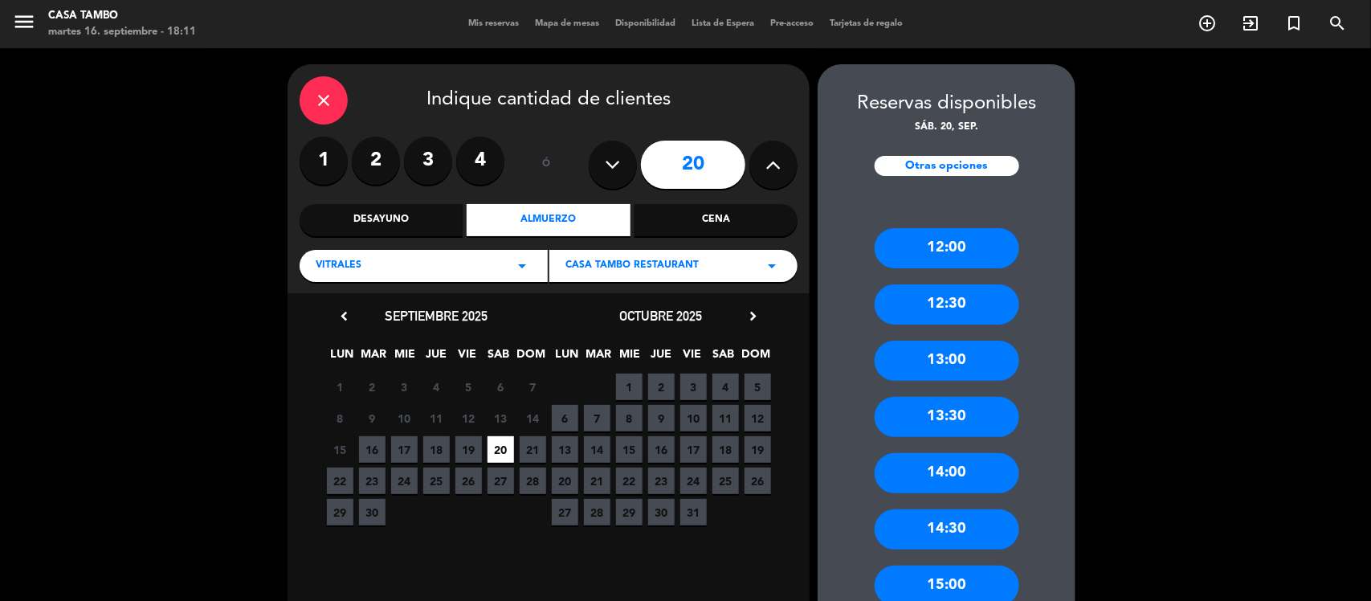
click at [521, 255] on div "Vitrales arrow_drop_down" at bounding box center [424, 266] width 248 height 32
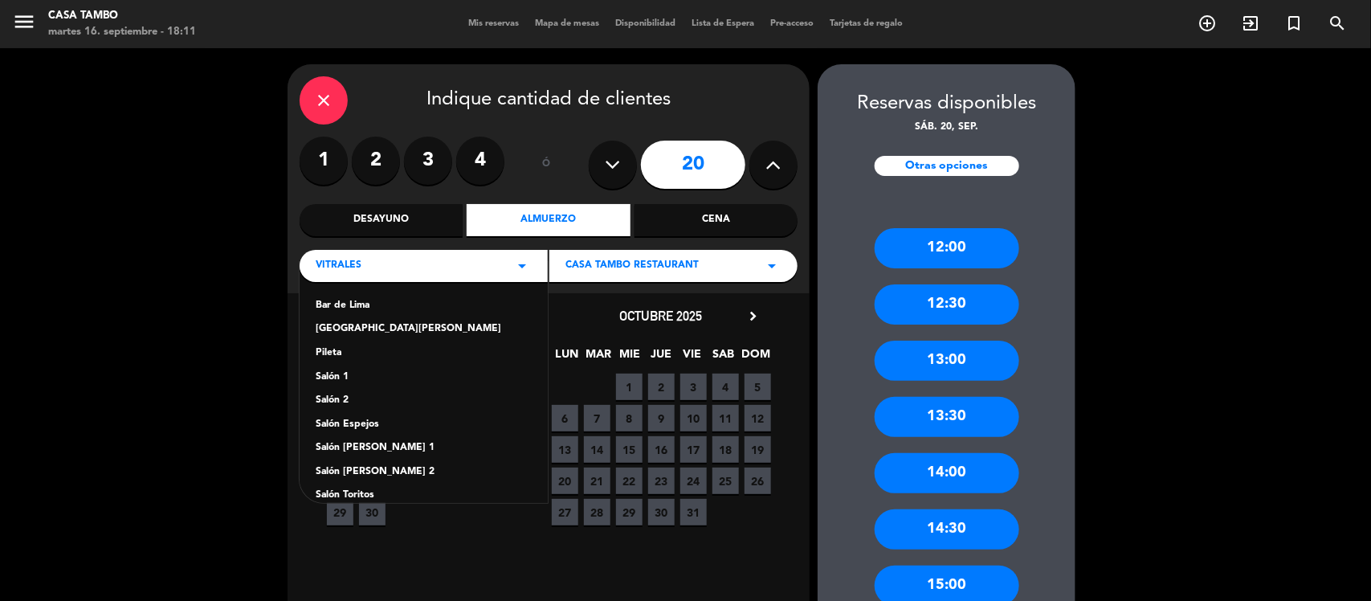
click at [521, 255] on div "Vitrales arrow_drop_down" at bounding box center [424, 266] width 248 height 32
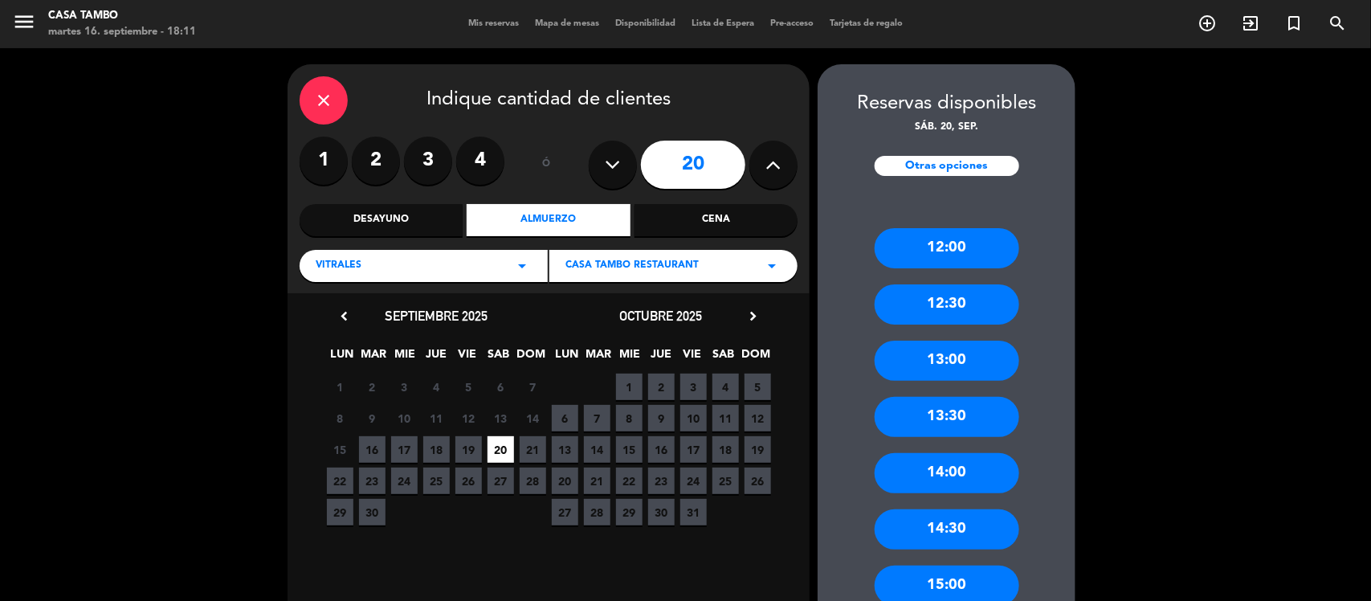
click at [480, 436] on span "19" at bounding box center [468, 449] width 27 height 27
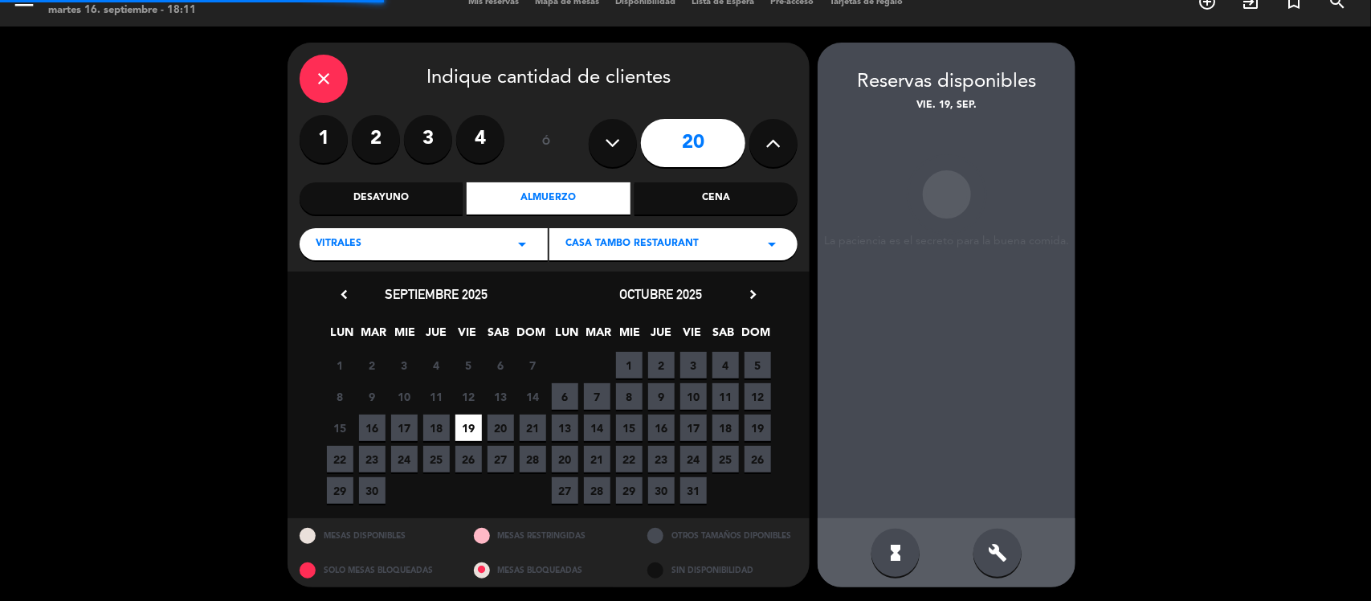
click at [500, 416] on span "20" at bounding box center [501, 427] width 27 height 27
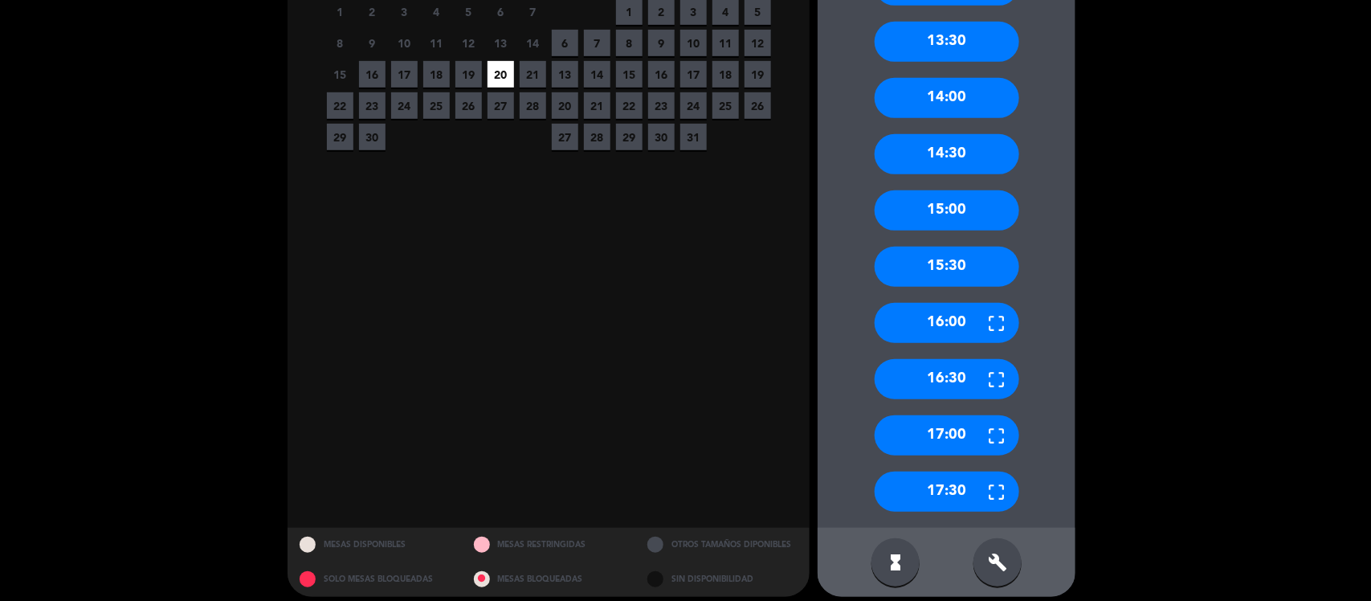
scroll to position [386, 0]
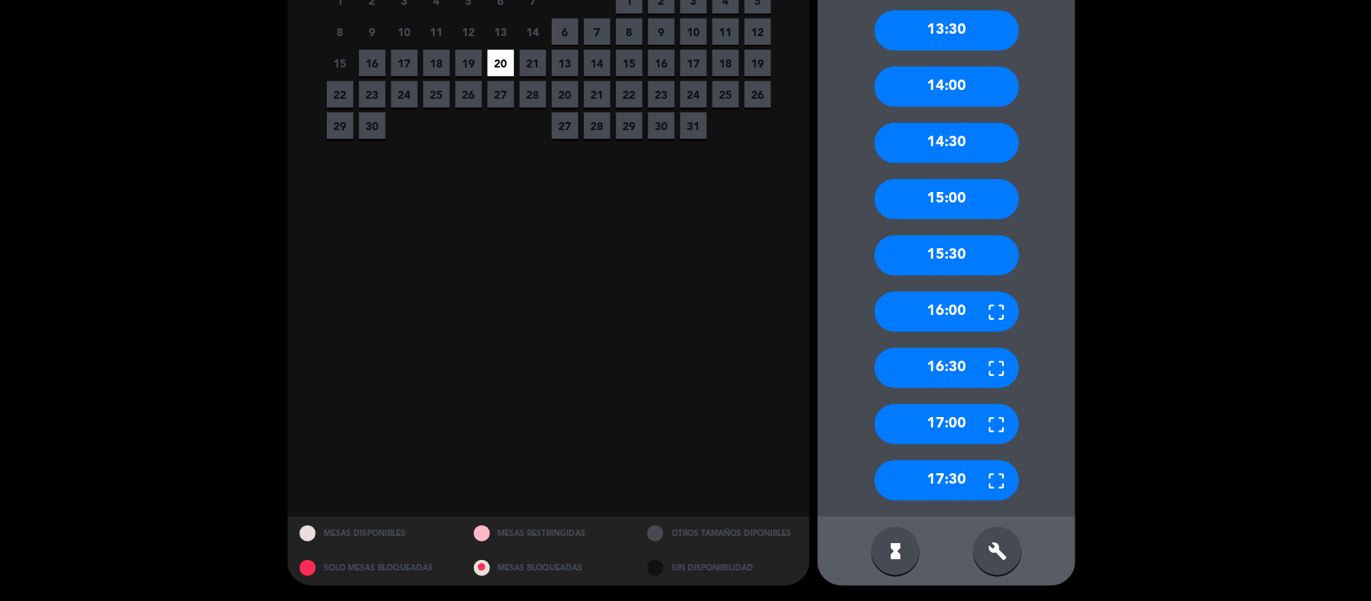
click at [962, 412] on div "17:00" at bounding box center [947, 424] width 145 height 40
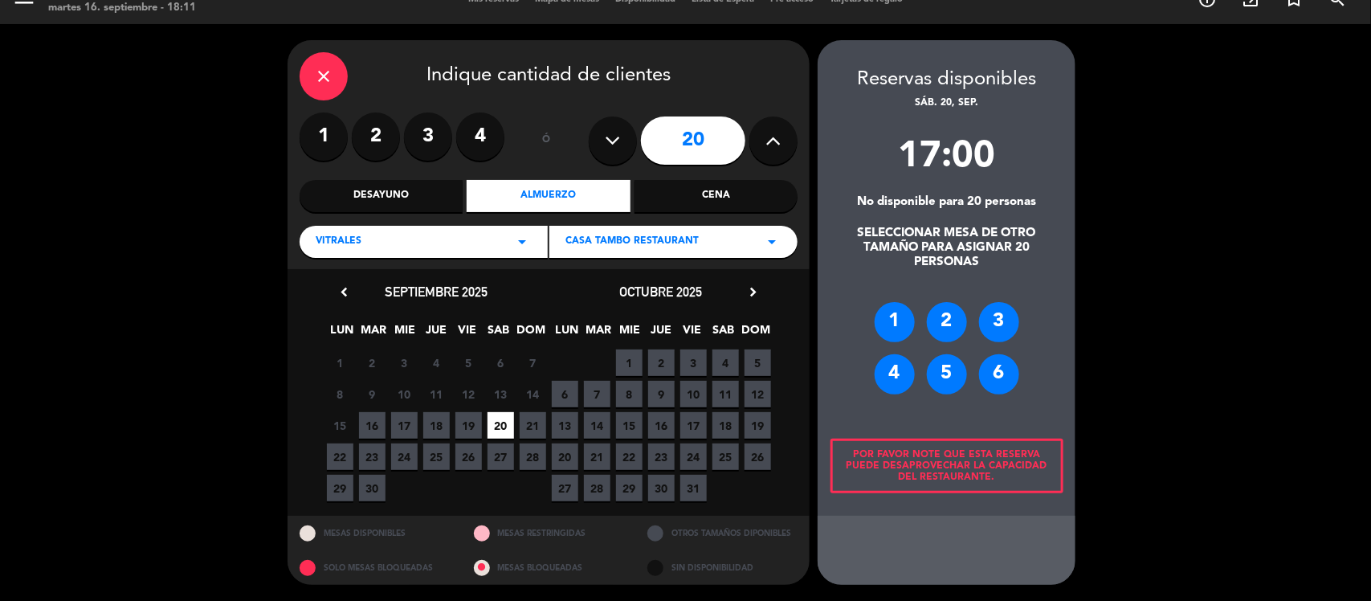
scroll to position [22, 0]
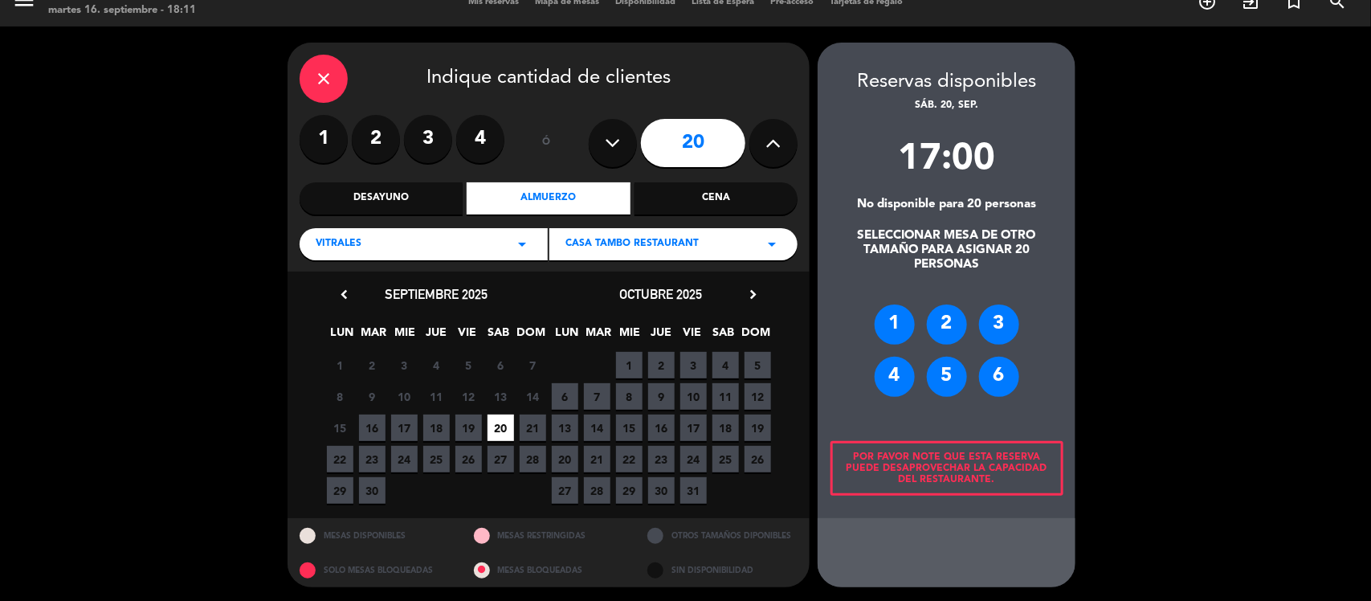
click at [1016, 376] on div "6" at bounding box center [999, 377] width 40 height 40
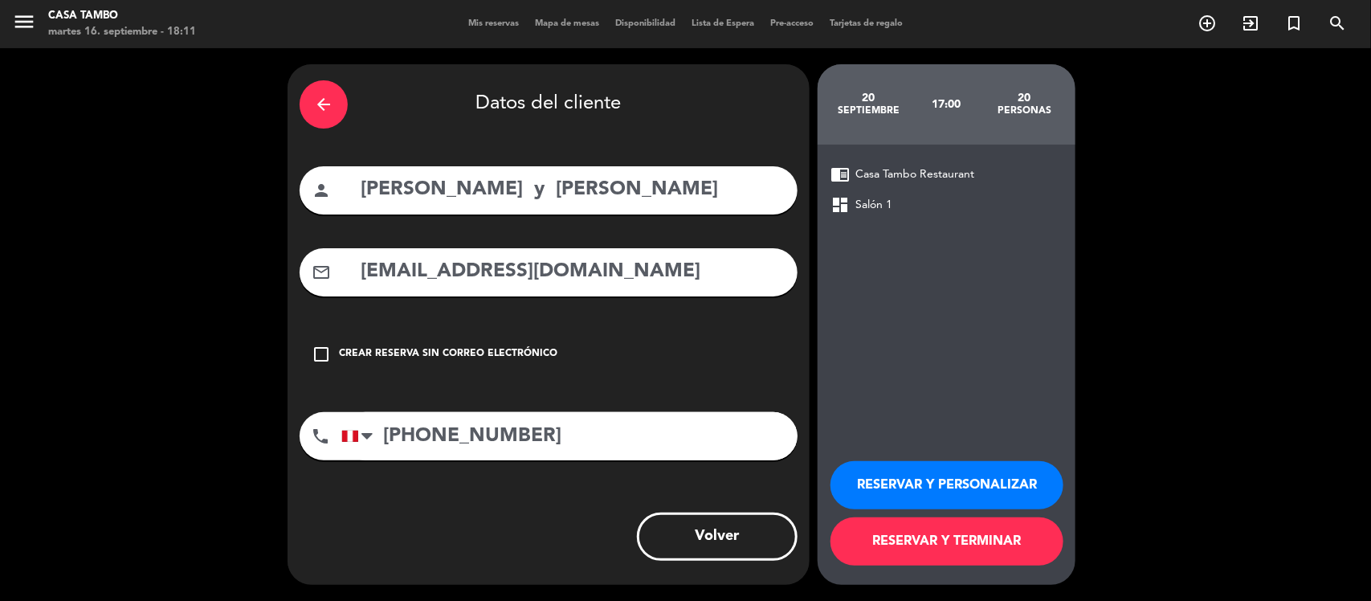
click at [928, 468] on button "RESERVAR Y PERSONALIZAR" at bounding box center [947, 485] width 233 height 48
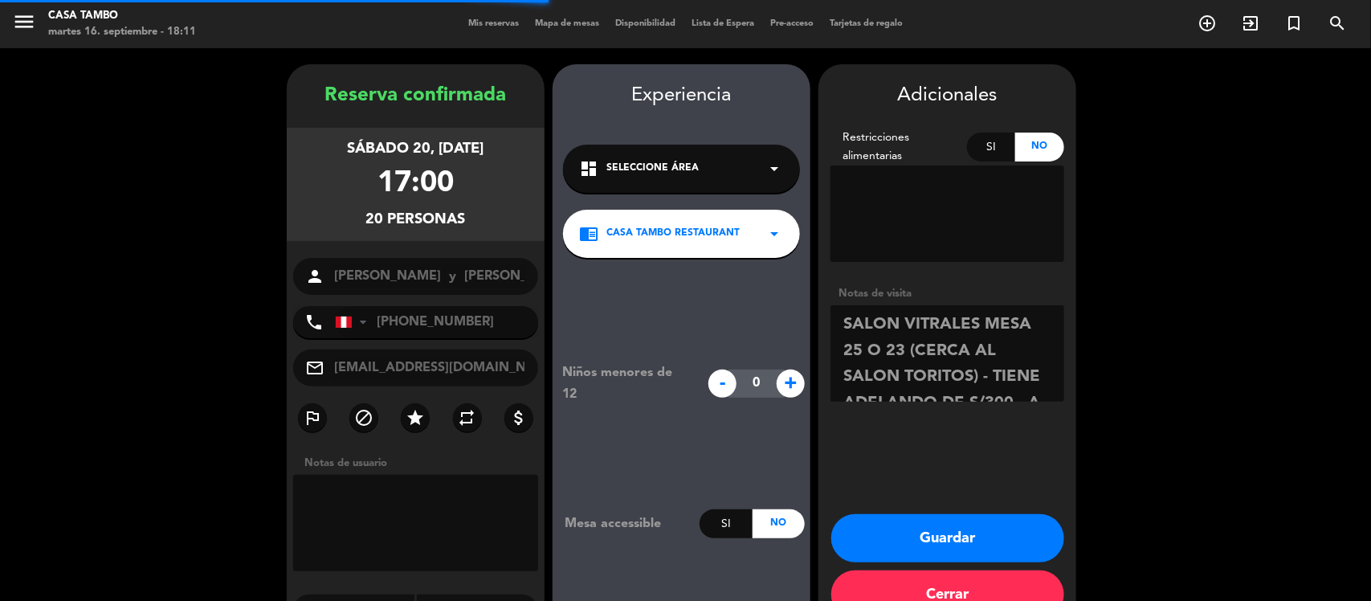
scroll to position [41, 0]
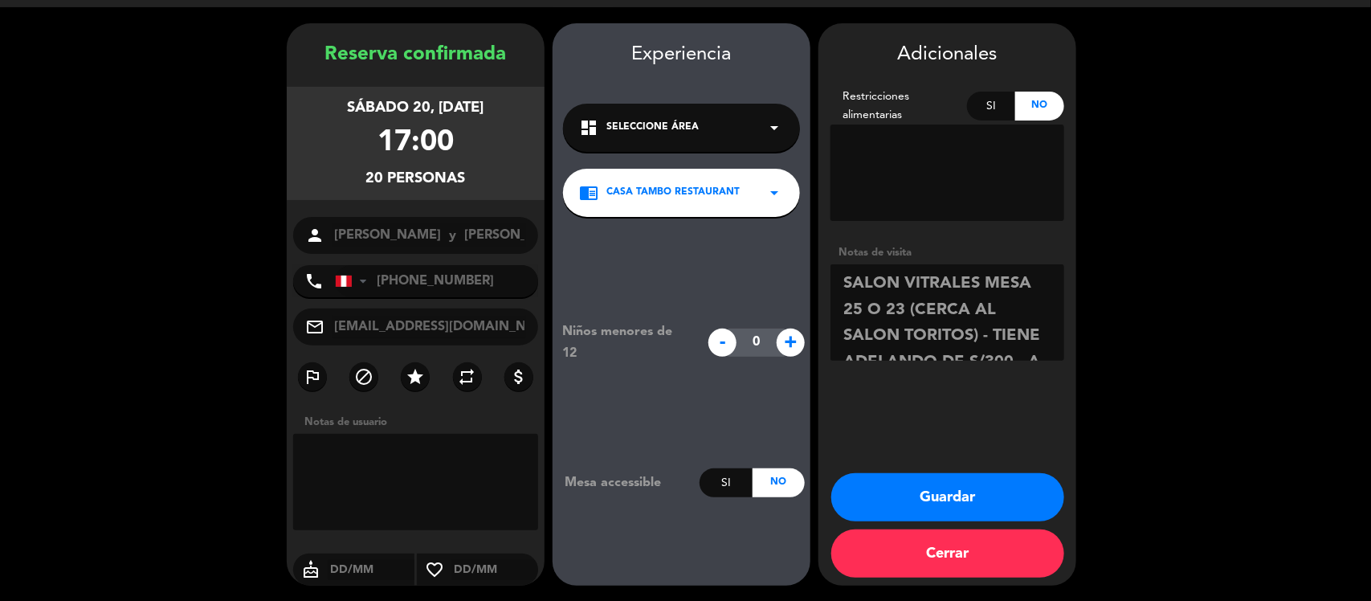
click at [786, 137] on div "dashboard Seleccione Área arrow_drop_down" at bounding box center [681, 128] width 237 height 48
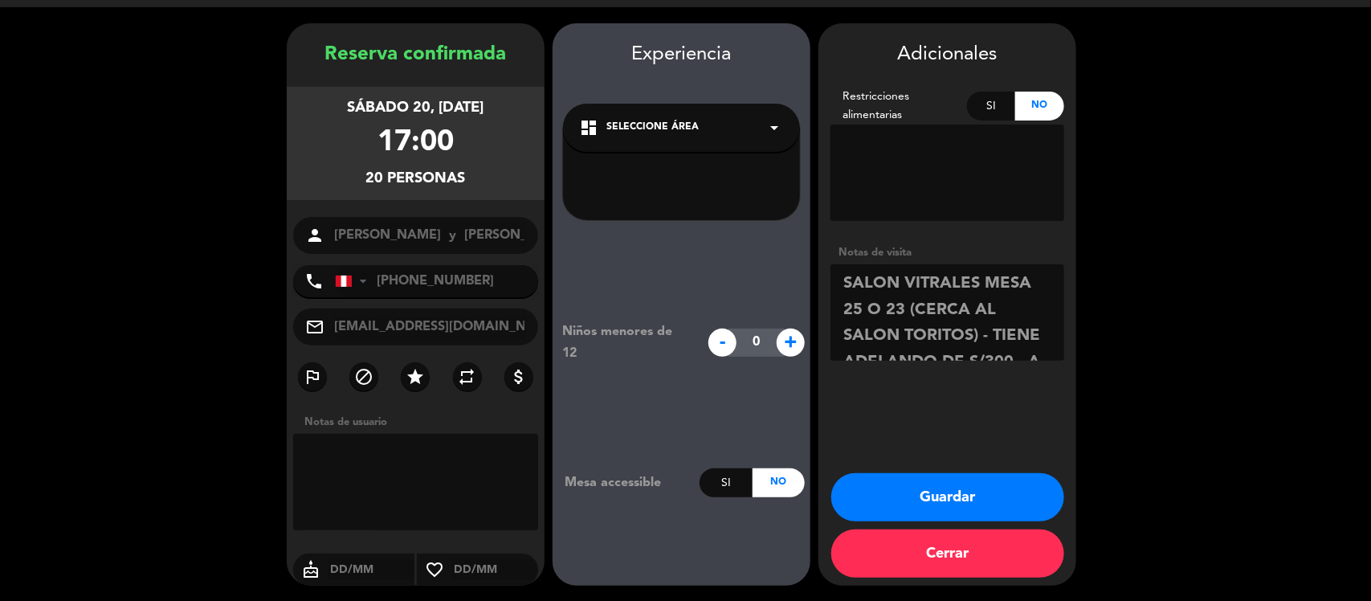
click at [739, 146] on div "dashboard Seleccione Área arrow_drop_down" at bounding box center [681, 128] width 237 height 48
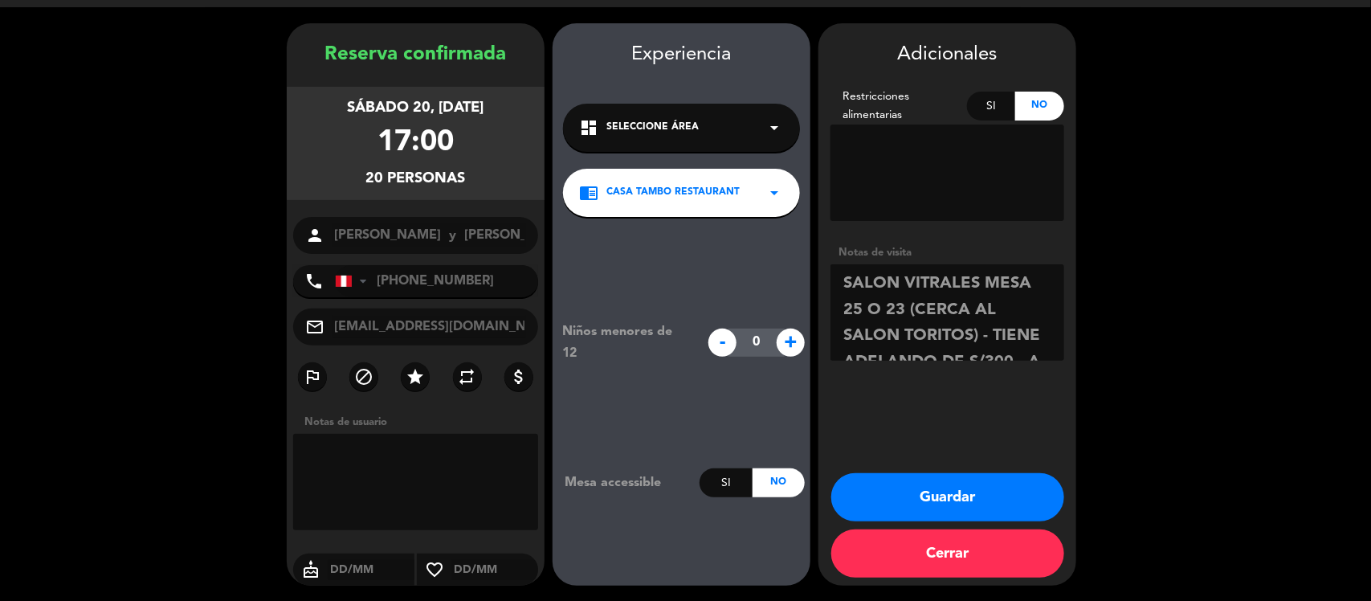
click at [681, 214] on div "chrome_reader_mode Casa Tambo Restaurant arrow_drop_down" at bounding box center [681, 193] width 237 height 48
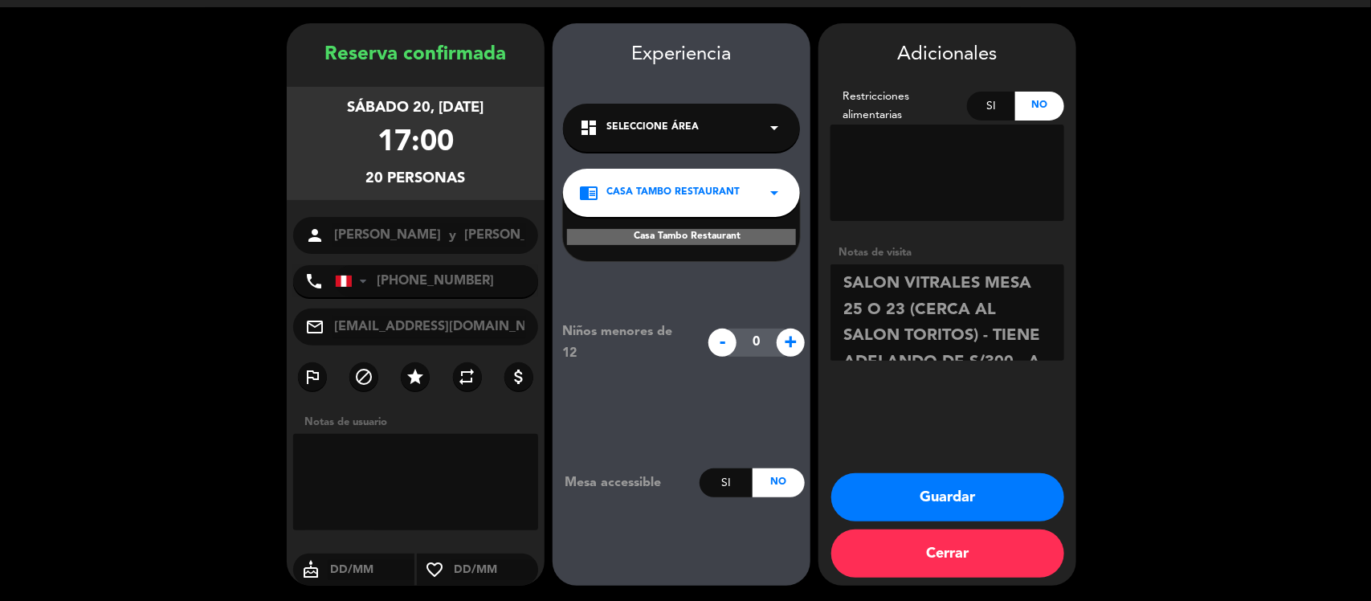
click at [681, 214] on div "chrome_reader_mode Casa Tambo Restaurant arrow_drop_down" at bounding box center [681, 193] width 237 height 48
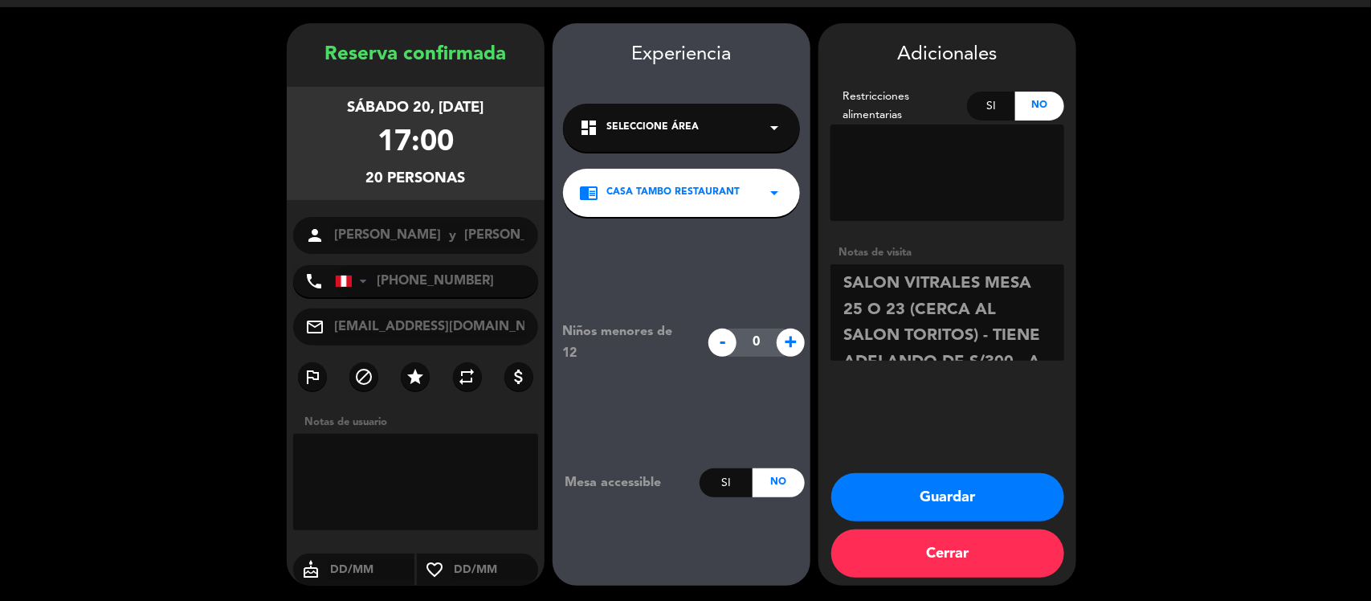
click at [500, 482] on textarea at bounding box center [415, 482] width 245 height 96
paste textarea "SALON VITRALES MESA 25 O 23 (CERCA AL SALON TORITOS) - TIENE ADELANDO DE S/300 …"
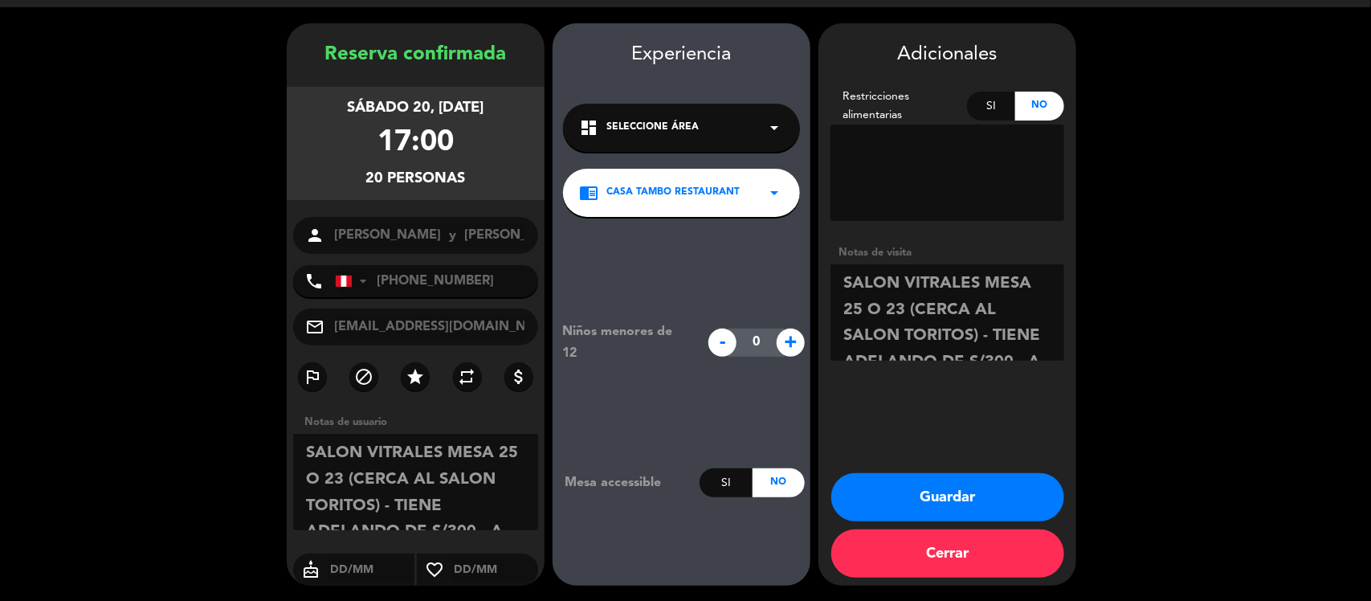
scroll to position [63, 0]
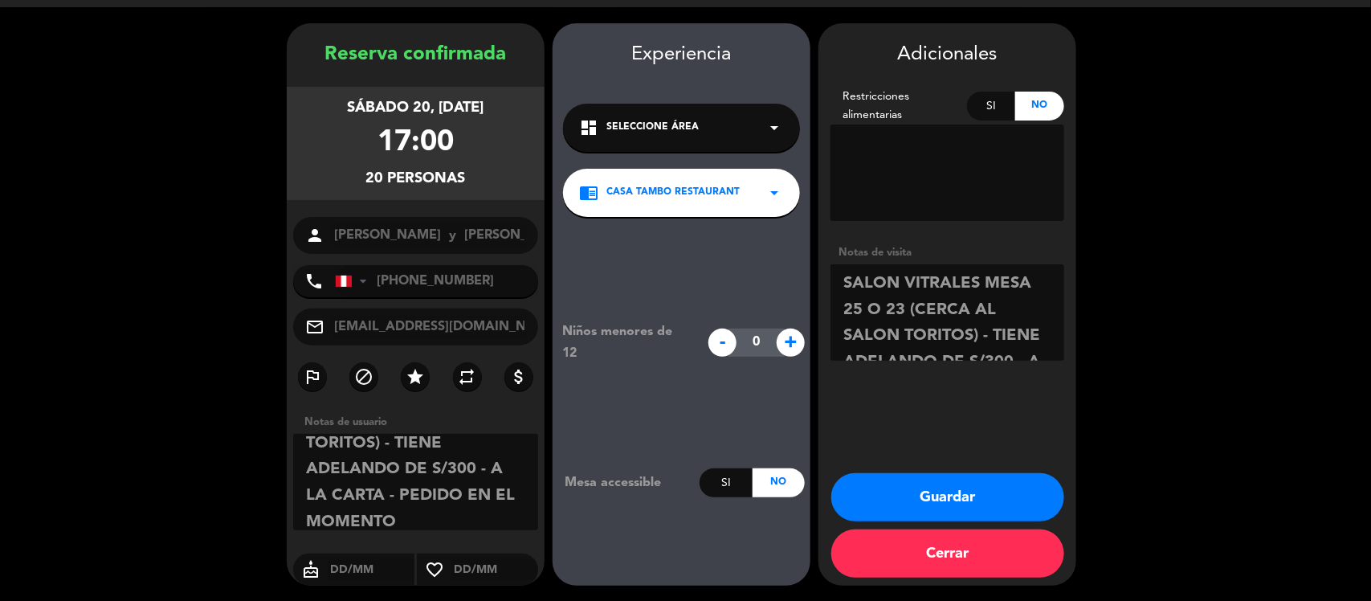
type textarea "SALON VITRALES MESA 25 O 23 (CERCA AL SALON TORITOS) - TIENE ADELANDO DE S/300 …"
click at [881, 490] on button "Guardar" at bounding box center [947, 497] width 233 height 48
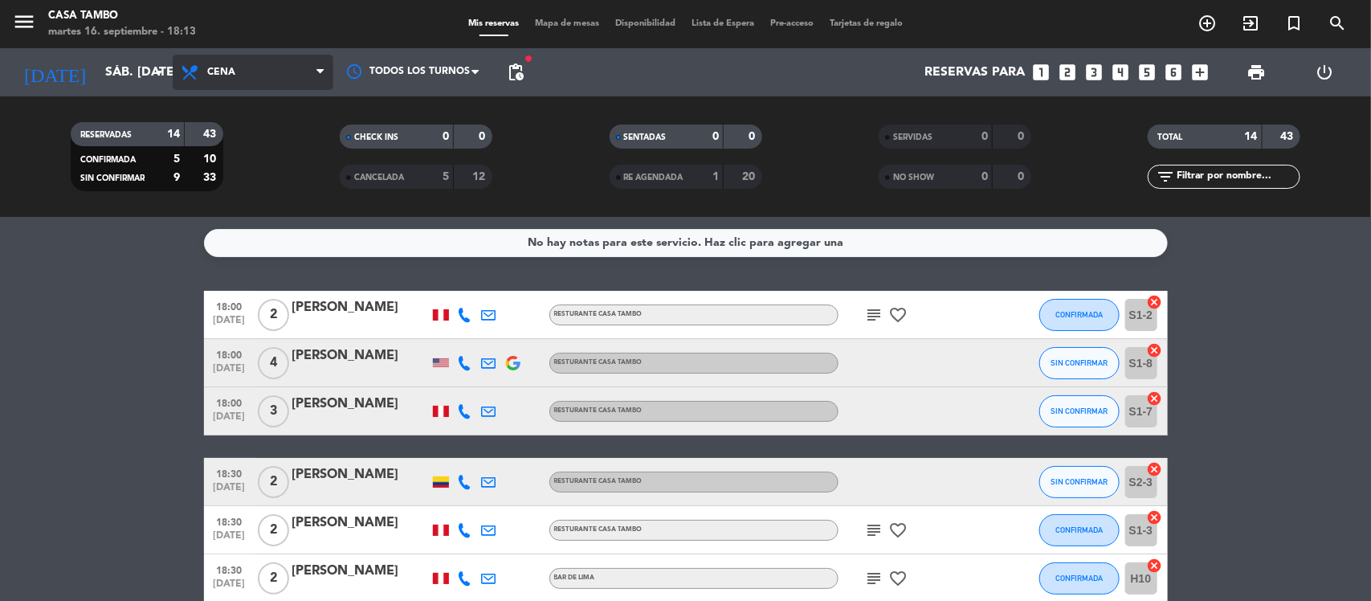
click at [318, 78] on icon at bounding box center [319, 72] width 7 height 13
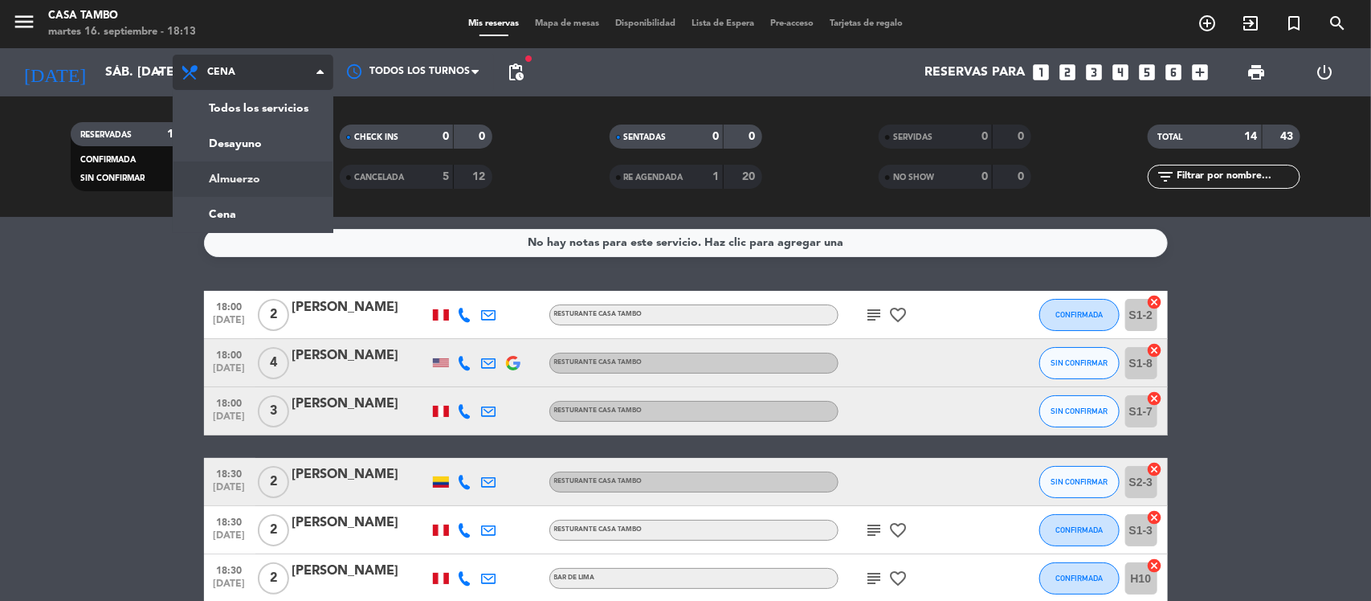
click at [253, 174] on div "menu Casa Tambo martes 16. septiembre - 18:13 Mis reservas Mapa de mesas Dispon…" at bounding box center [685, 108] width 1371 height 217
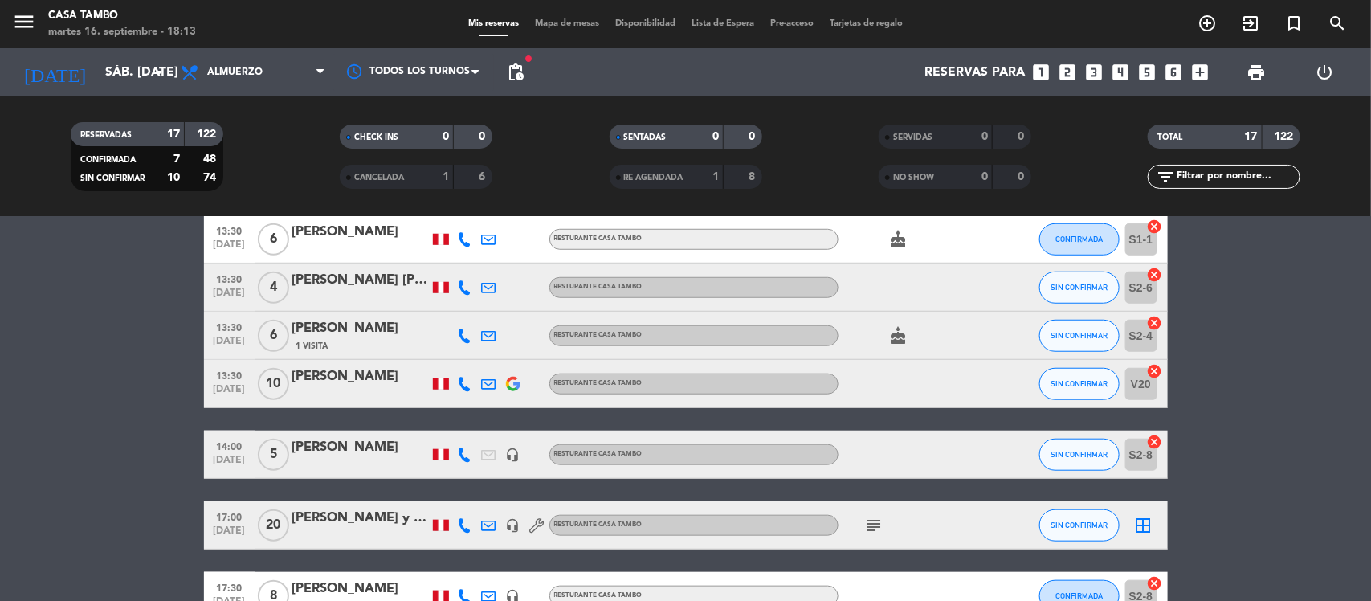
scroll to position [701, 0]
